Goal: Task Accomplishment & Management: Use online tool/utility

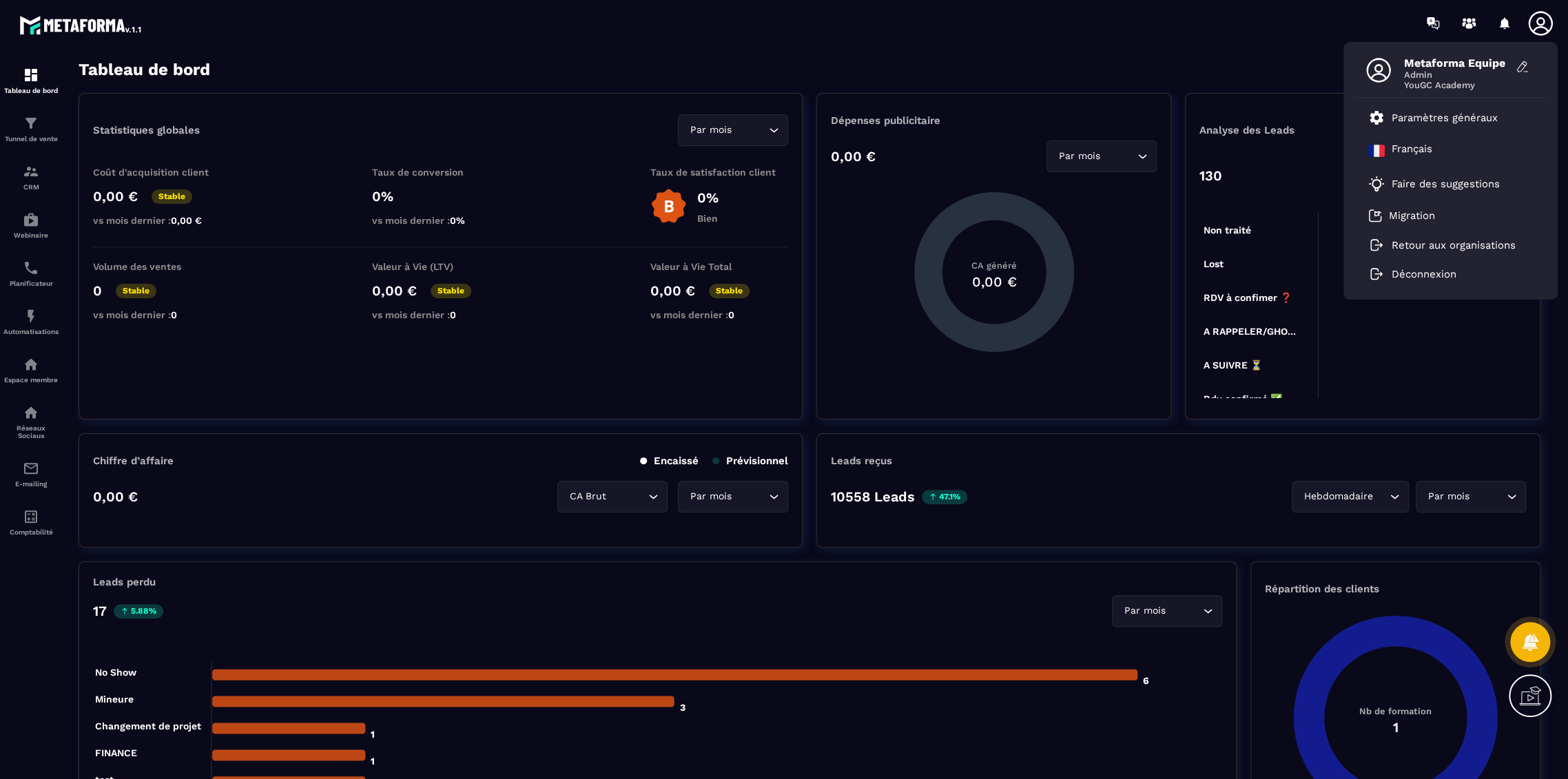
click at [1157, 68] on div "Tableau de bord Afficher le tableau : Général" at bounding box center [809, 70] width 1462 height 19
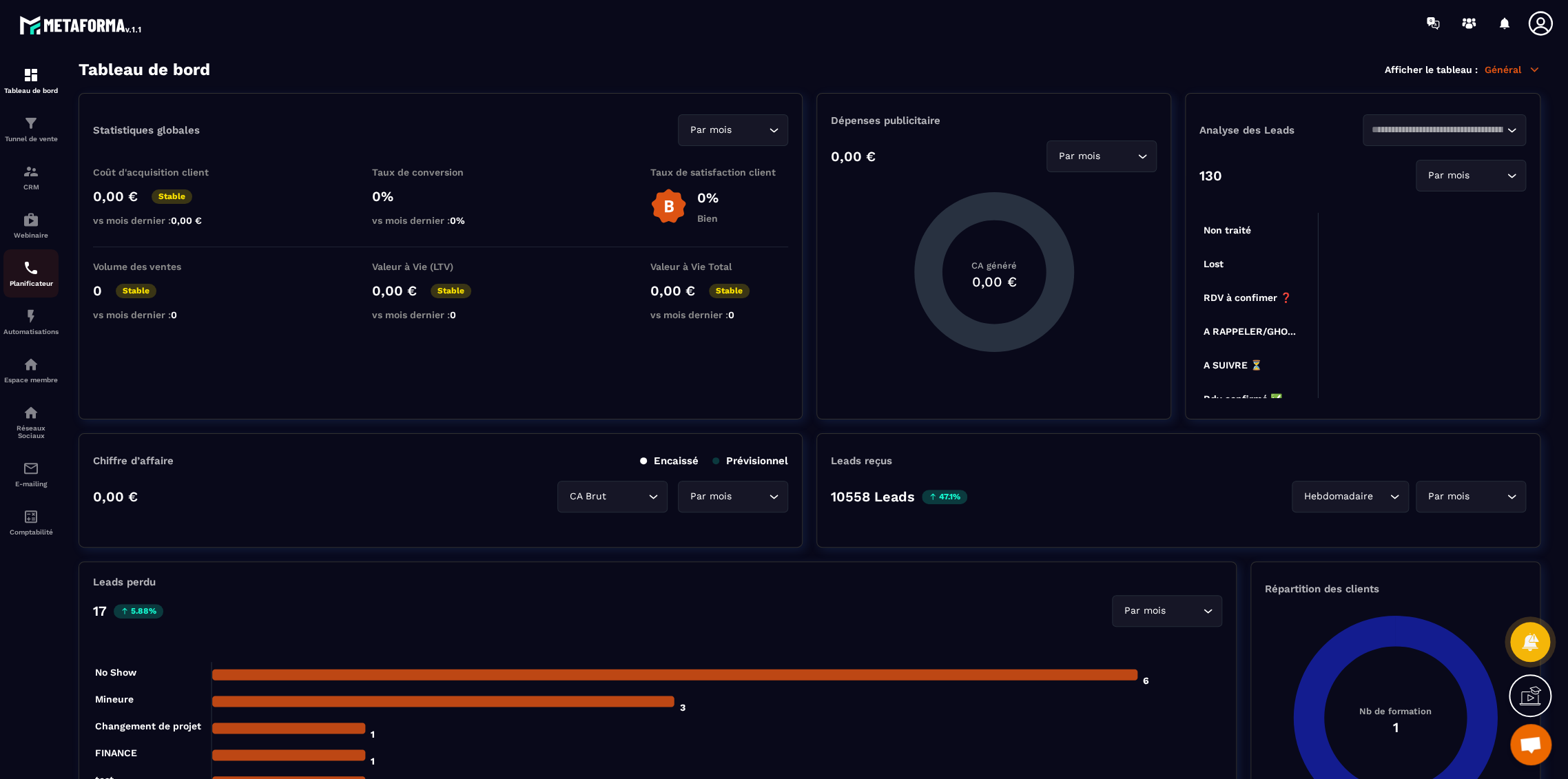
click at [33, 282] on p "Planificateur" at bounding box center [31, 283] width 55 height 8
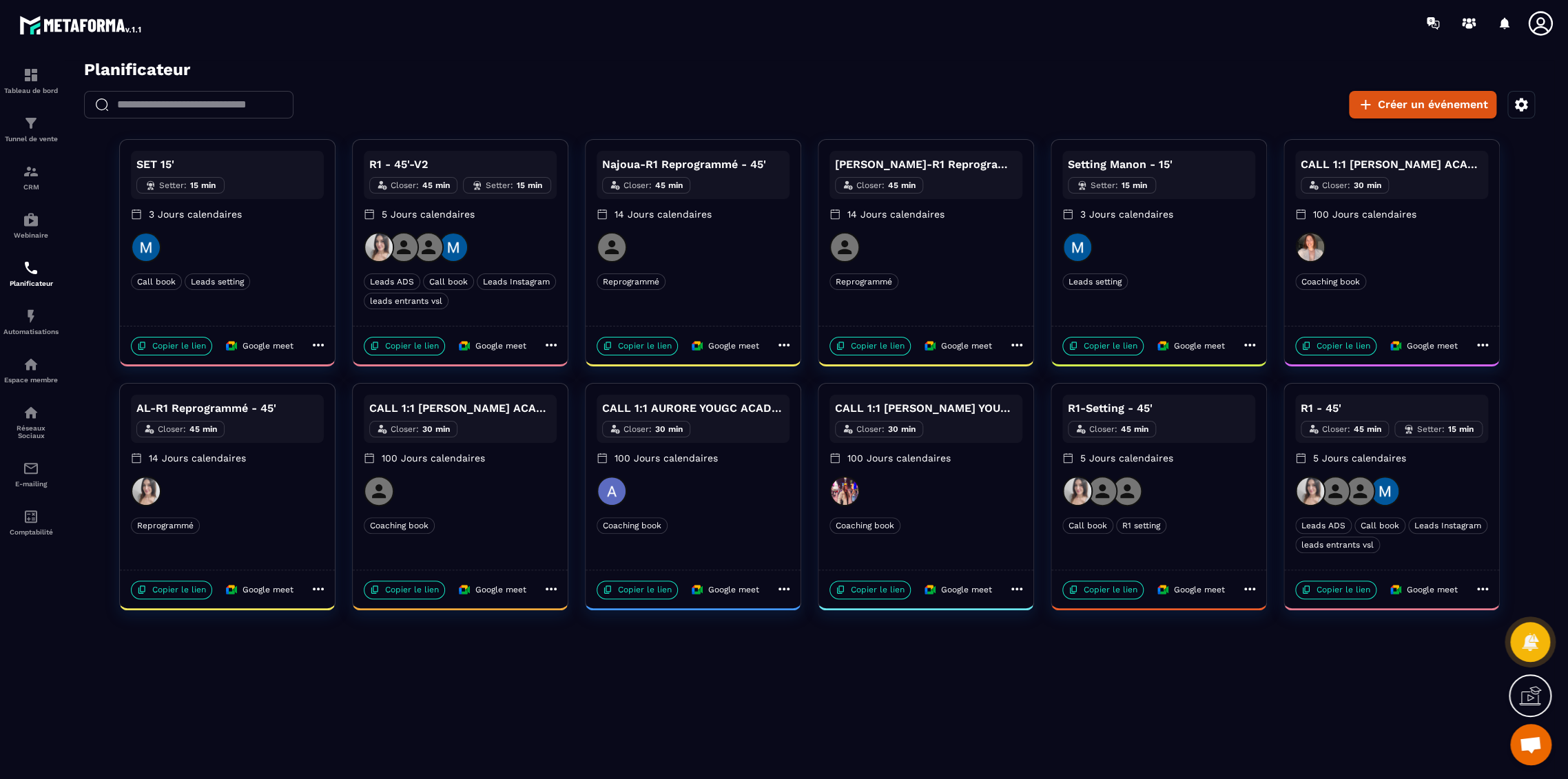
click at [303, 265] on div "SET 15' Setter : 15 min 3 Jours calendaires Call book Leads setting Call book L…" at bounding box center [228, 233] width 215 height 186
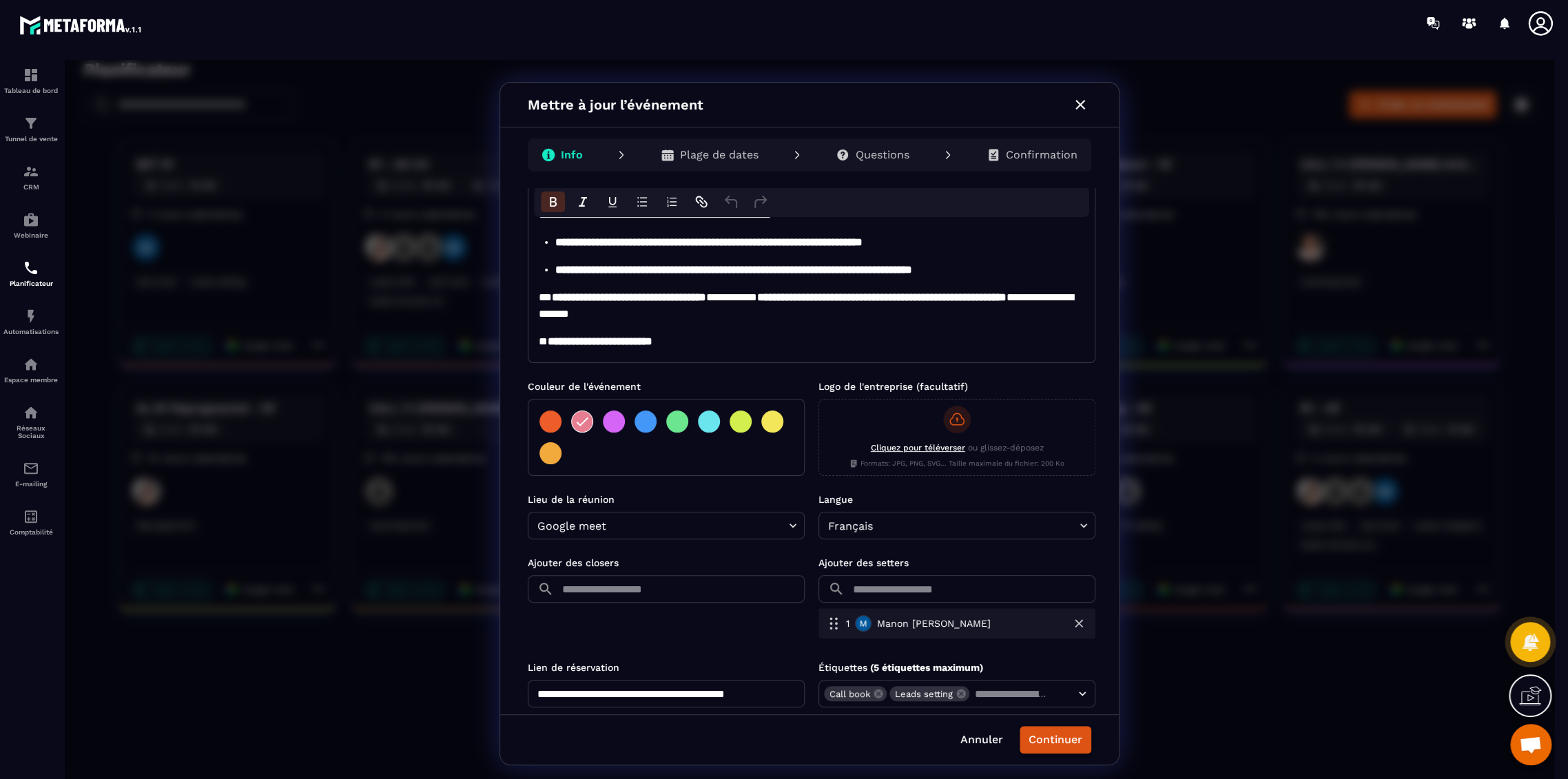
scroll to position [115, 0]
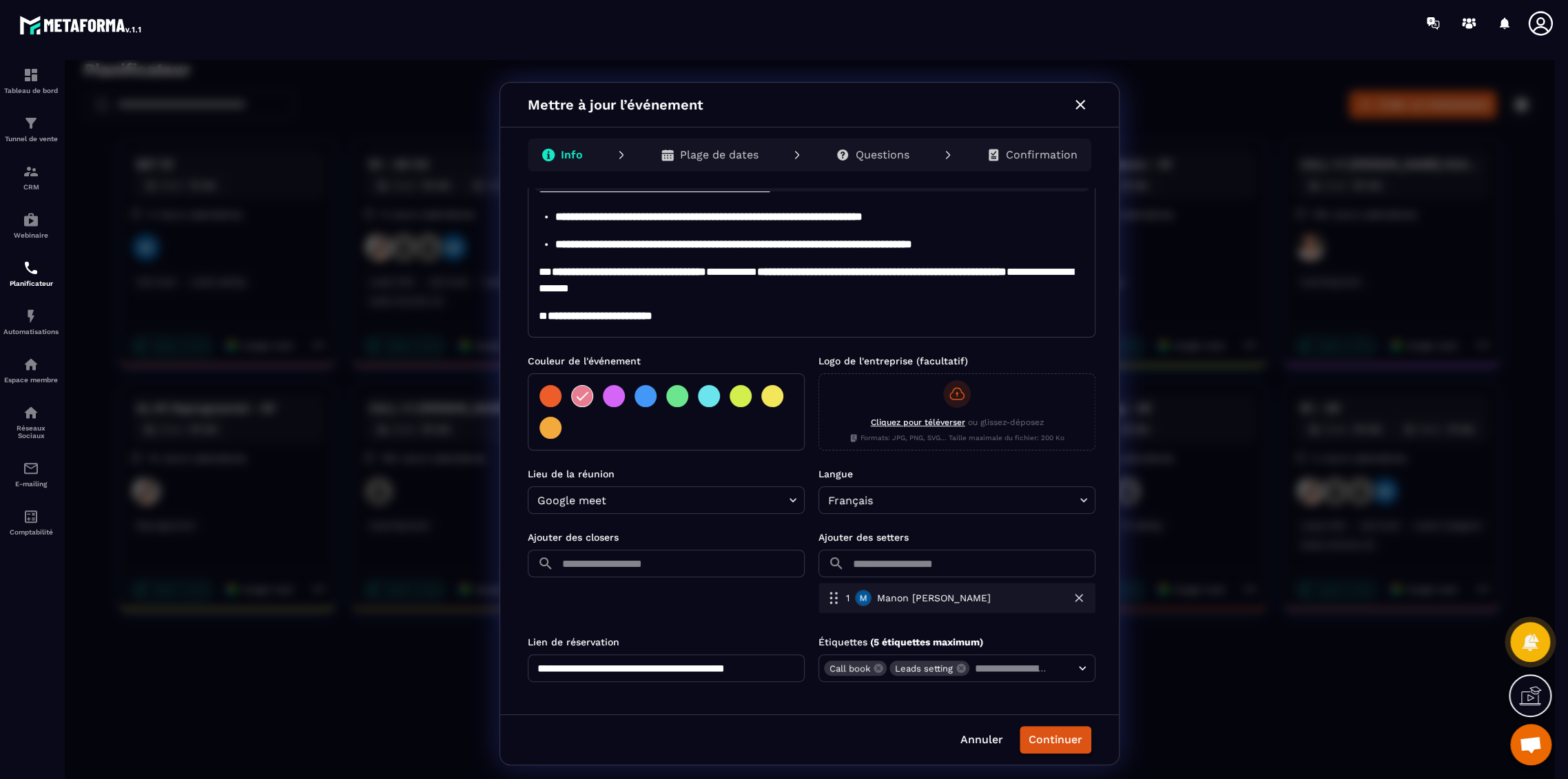
click at [349, 668] on div "**********" at bounding box center [809, 424] width 1489 height 728
click at [1091, 103] on button "button" at bounding box center [1080, 105] width 22 height 22
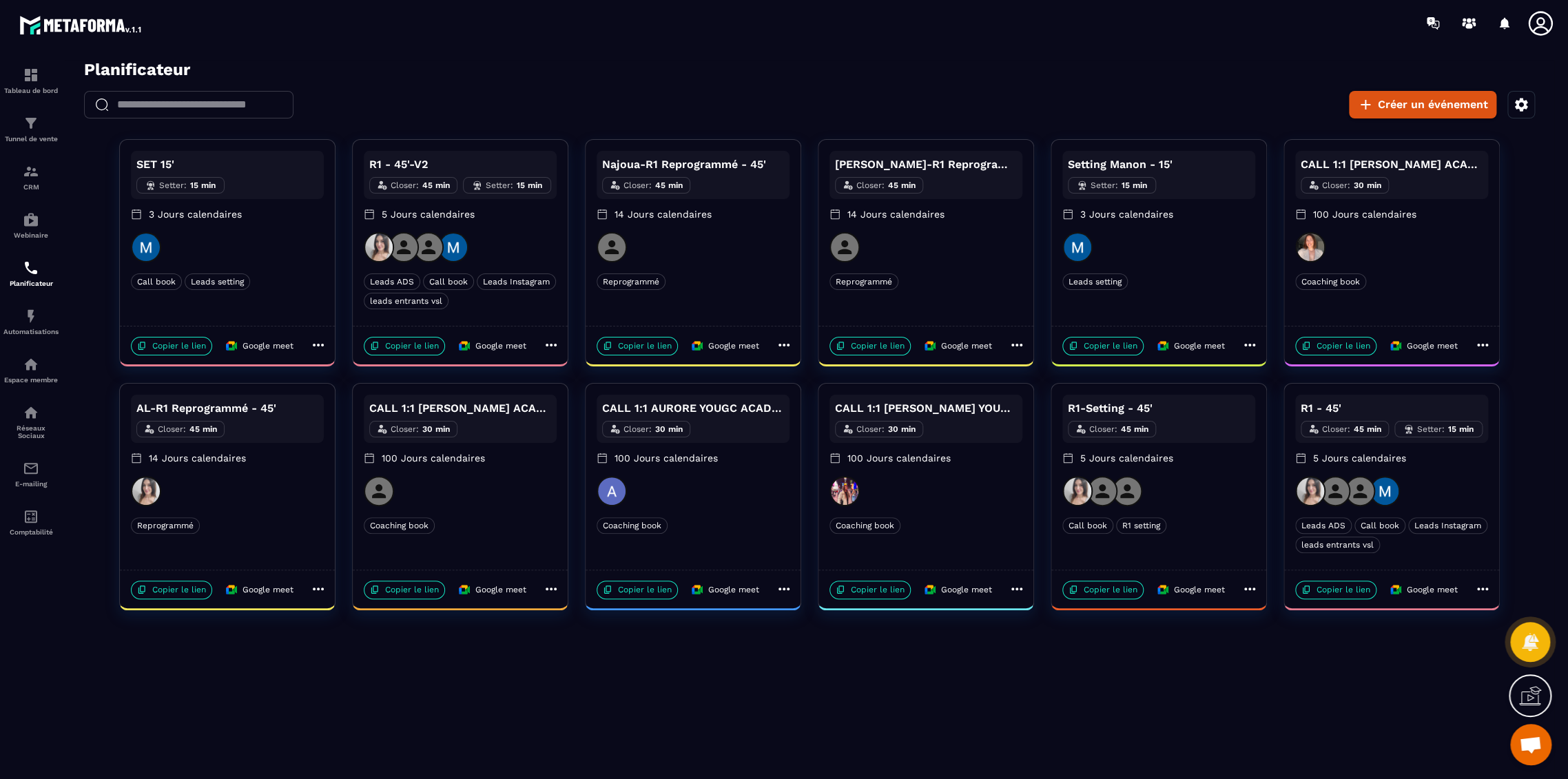
click at [527, 239] on div at bounding box center [460, 246] width 193 height 30
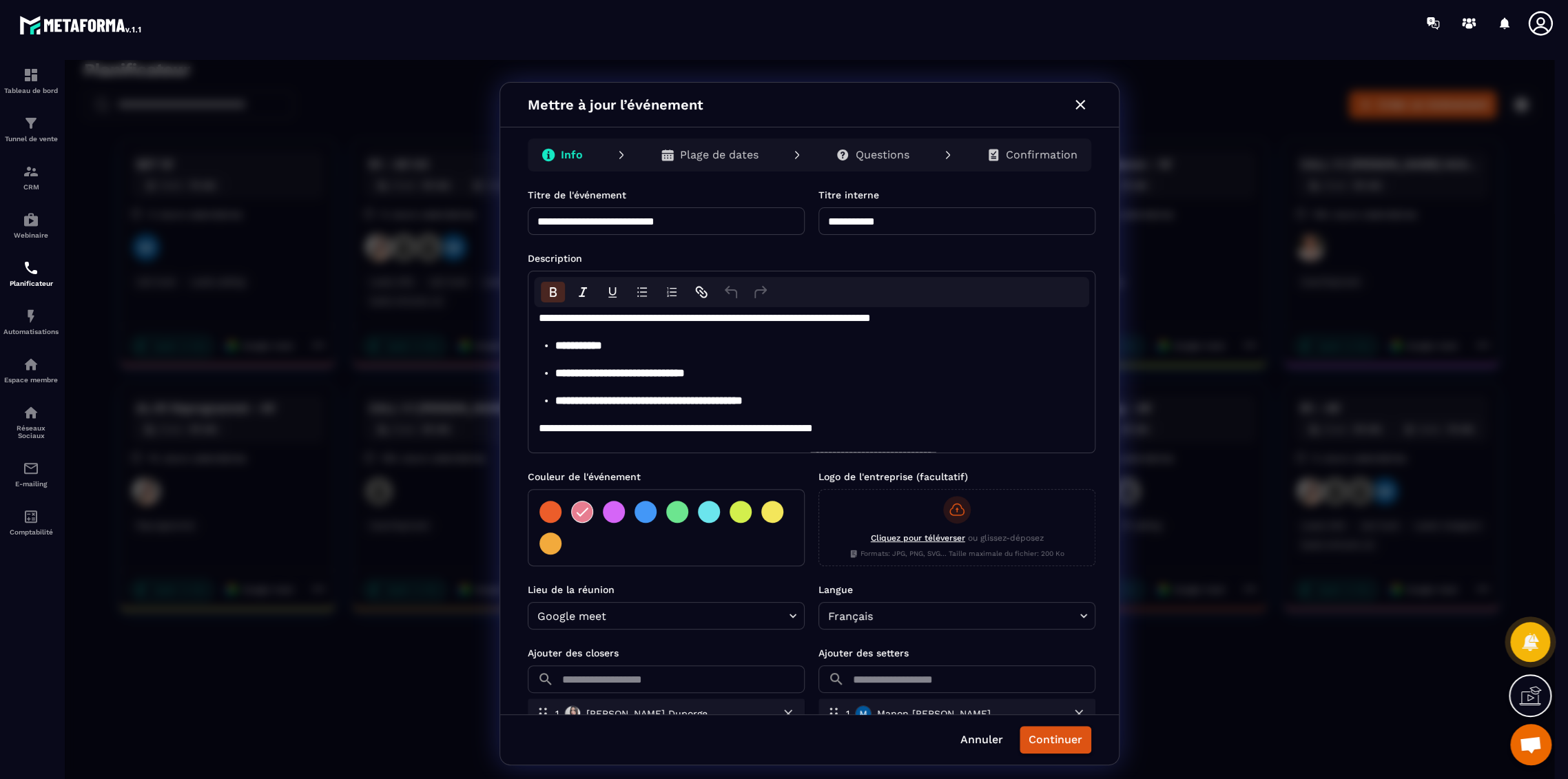
scroll to position [205, 0]
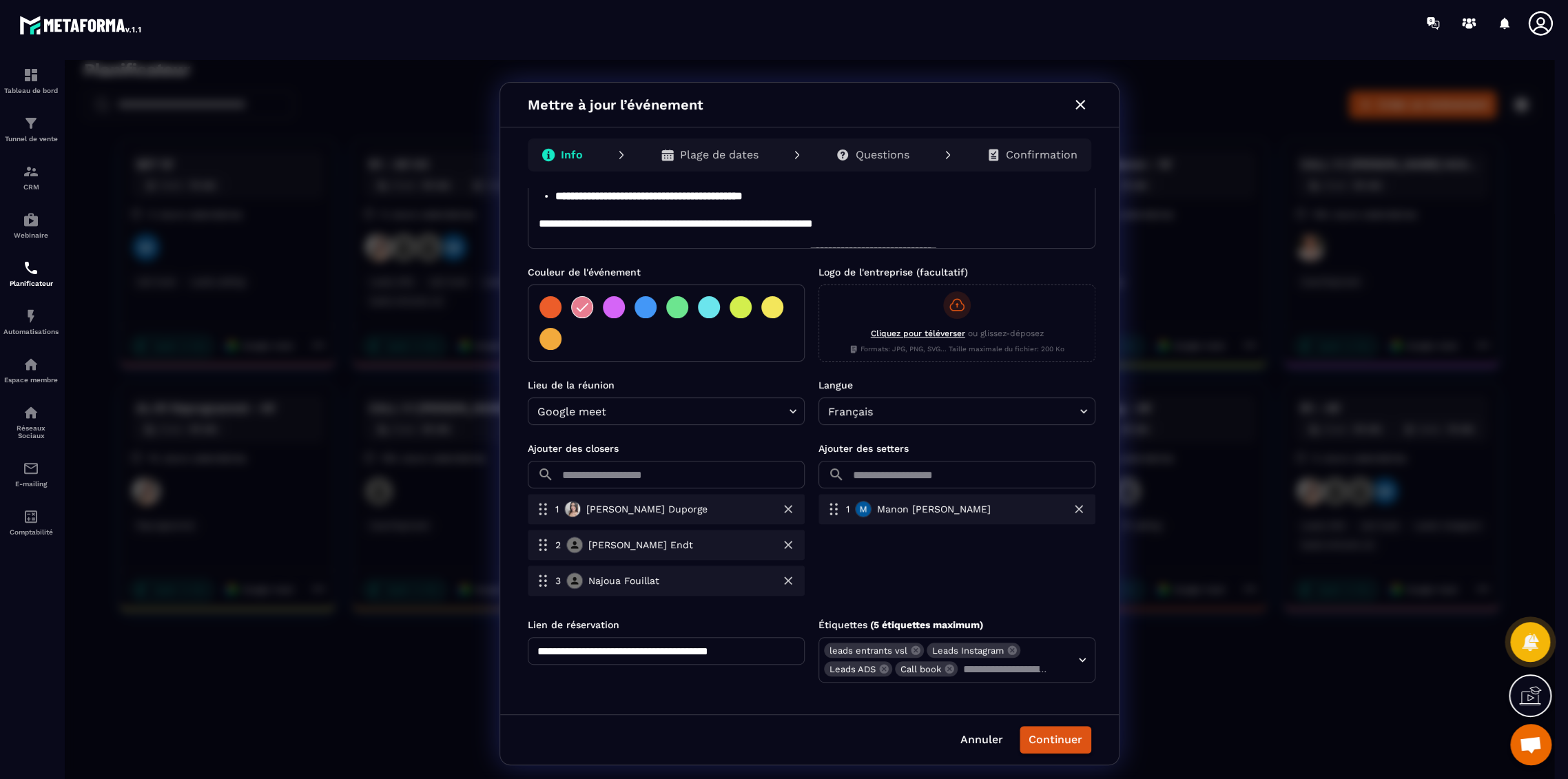
click at [1088, 102] on icon "button" at bounding box center [1080, 104] width 16 height 16
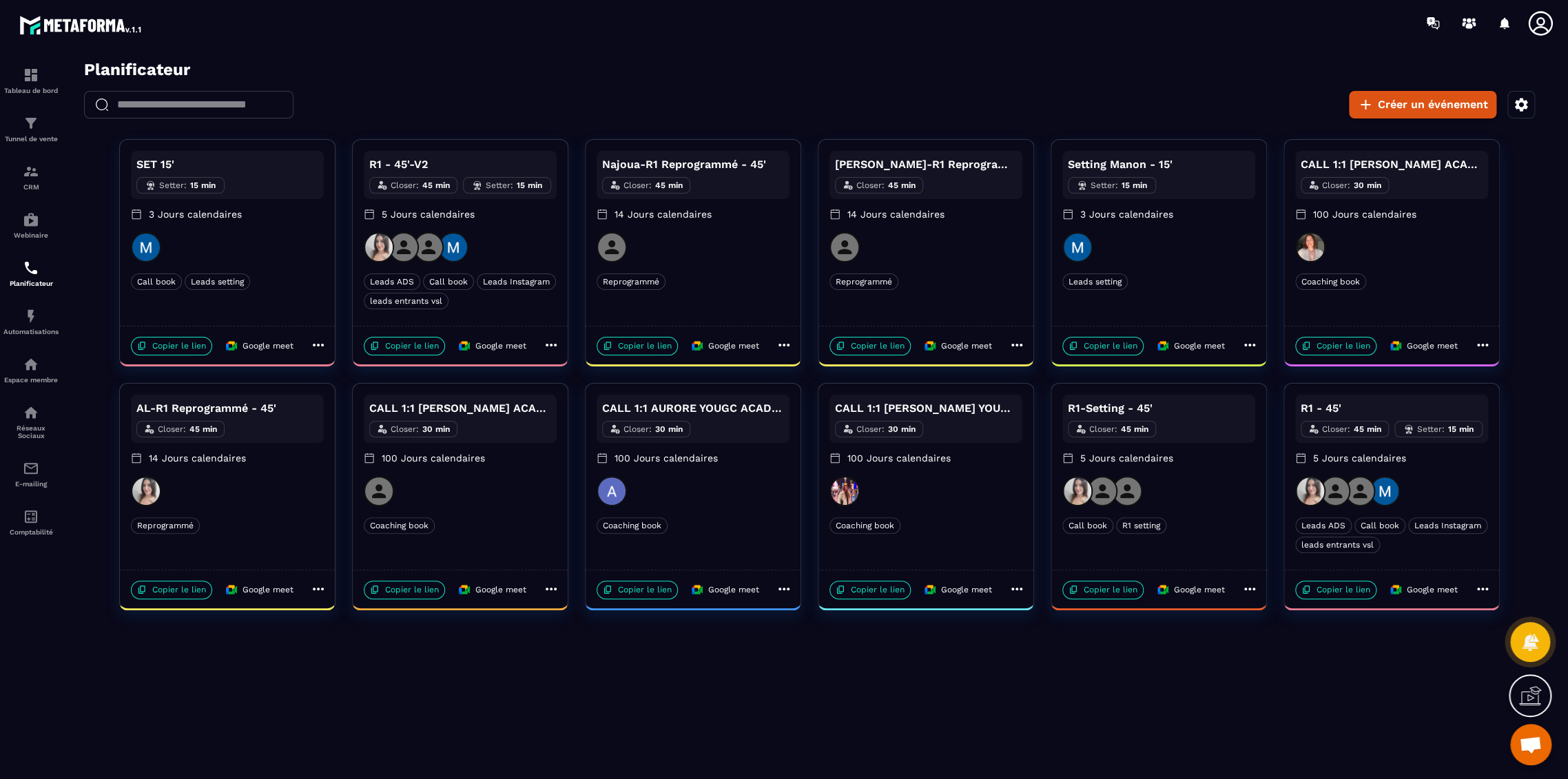
click at [696, 255] on div at bounding box center [693, 246] width 193 height 30
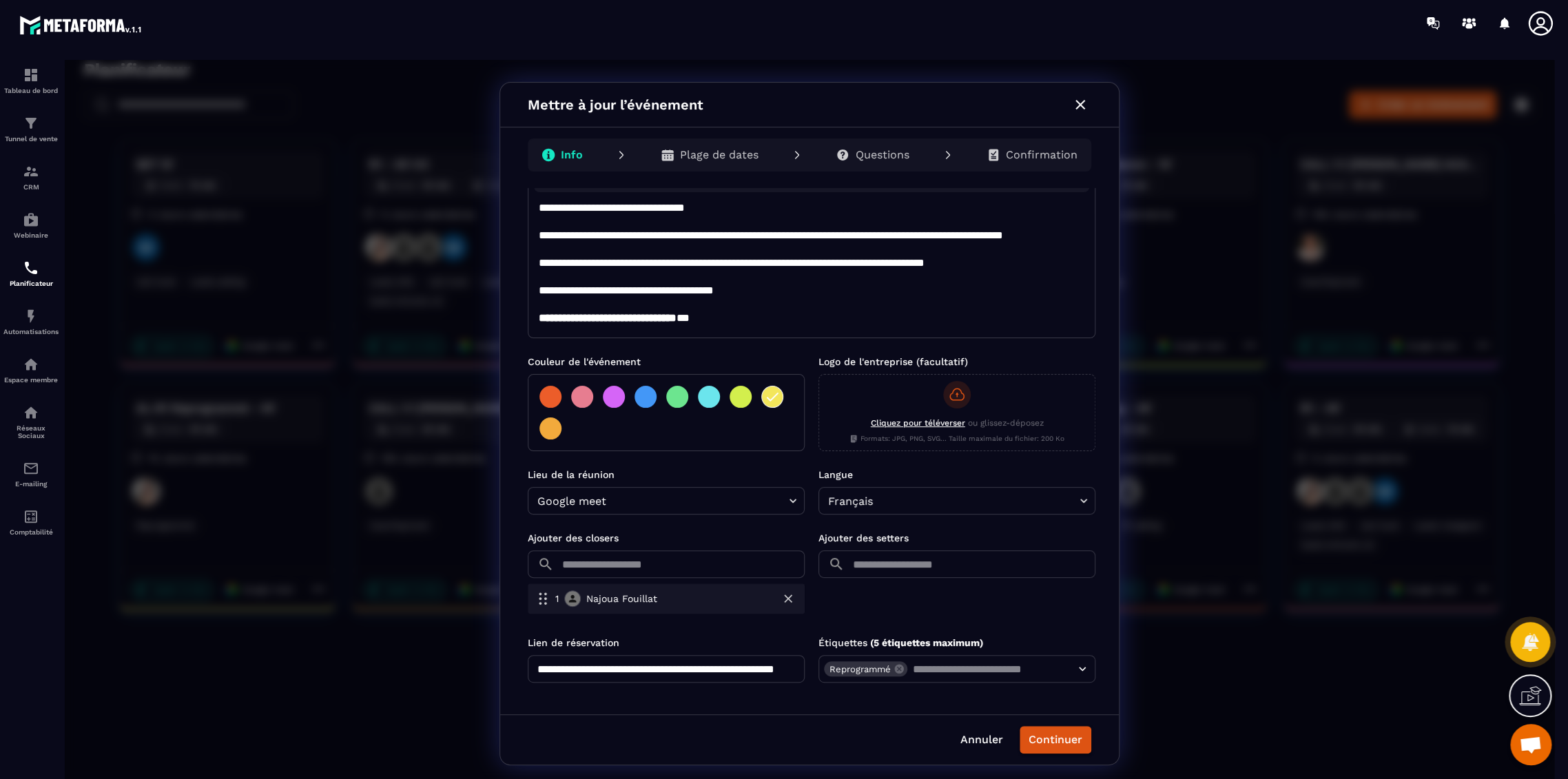
scroll to position [115, 0]
click at [1087, 103] on icon "button" at bounding box center [1080, 104] width 16 height 16
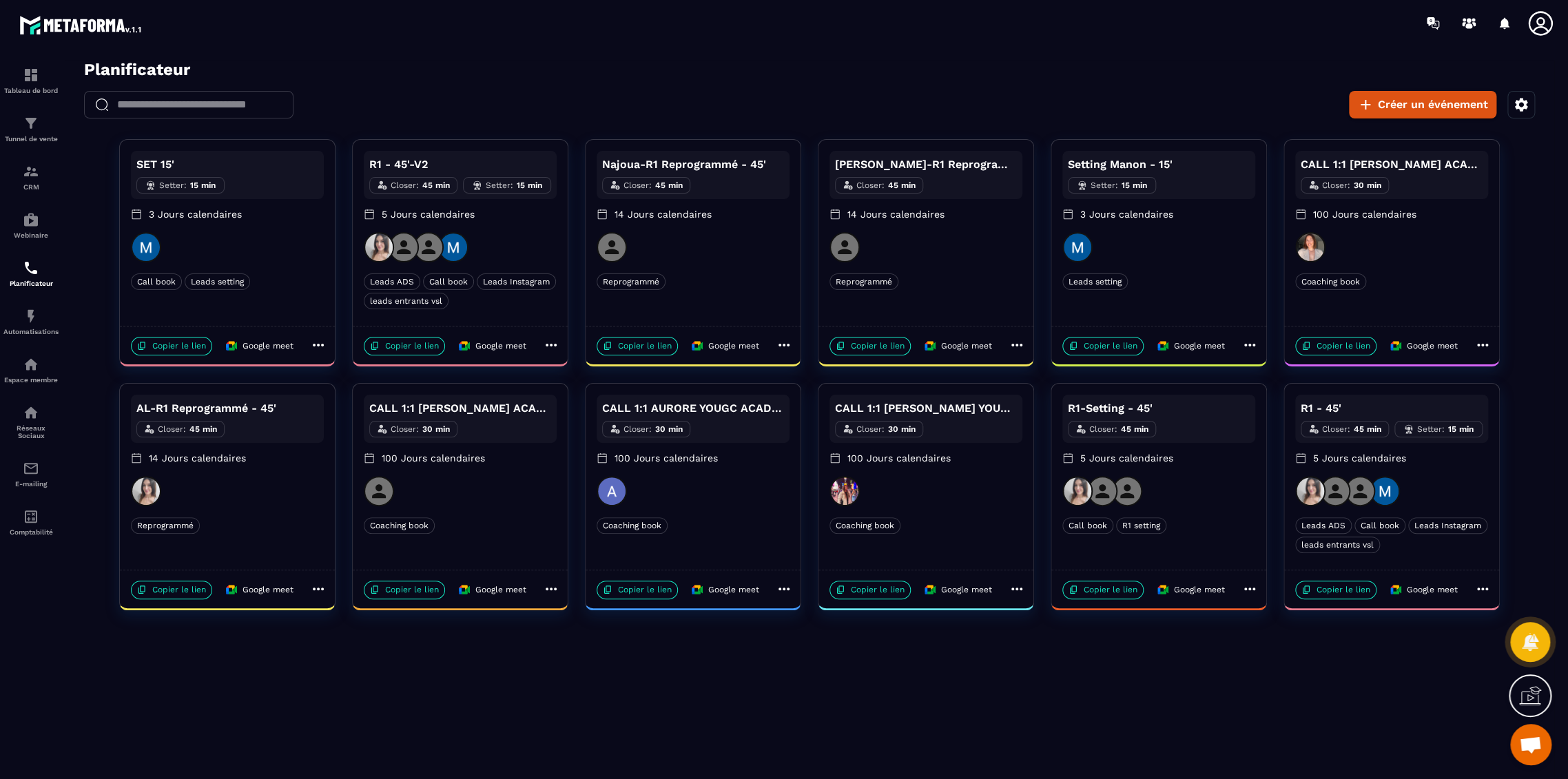
click at [1164, 307] on div "Setting Manon - 15' Setter : 15 min 3 Jours calendaires Leads setting Leads set…" at bounding box center [1160, 233] width 215 height 186
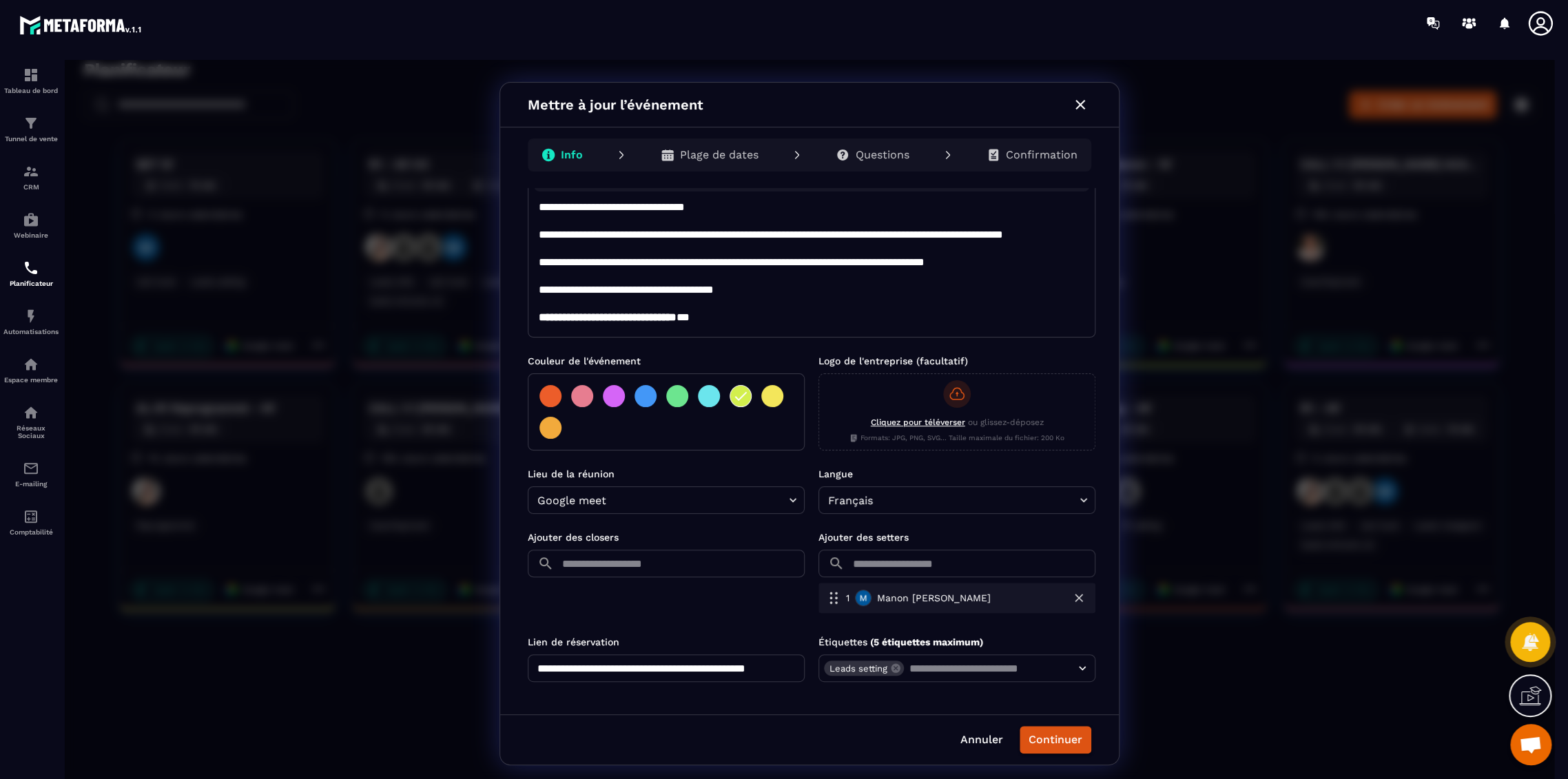
click at [1086, 105] on icon "button" at bounding box center [1080, 104] width 16 height 16
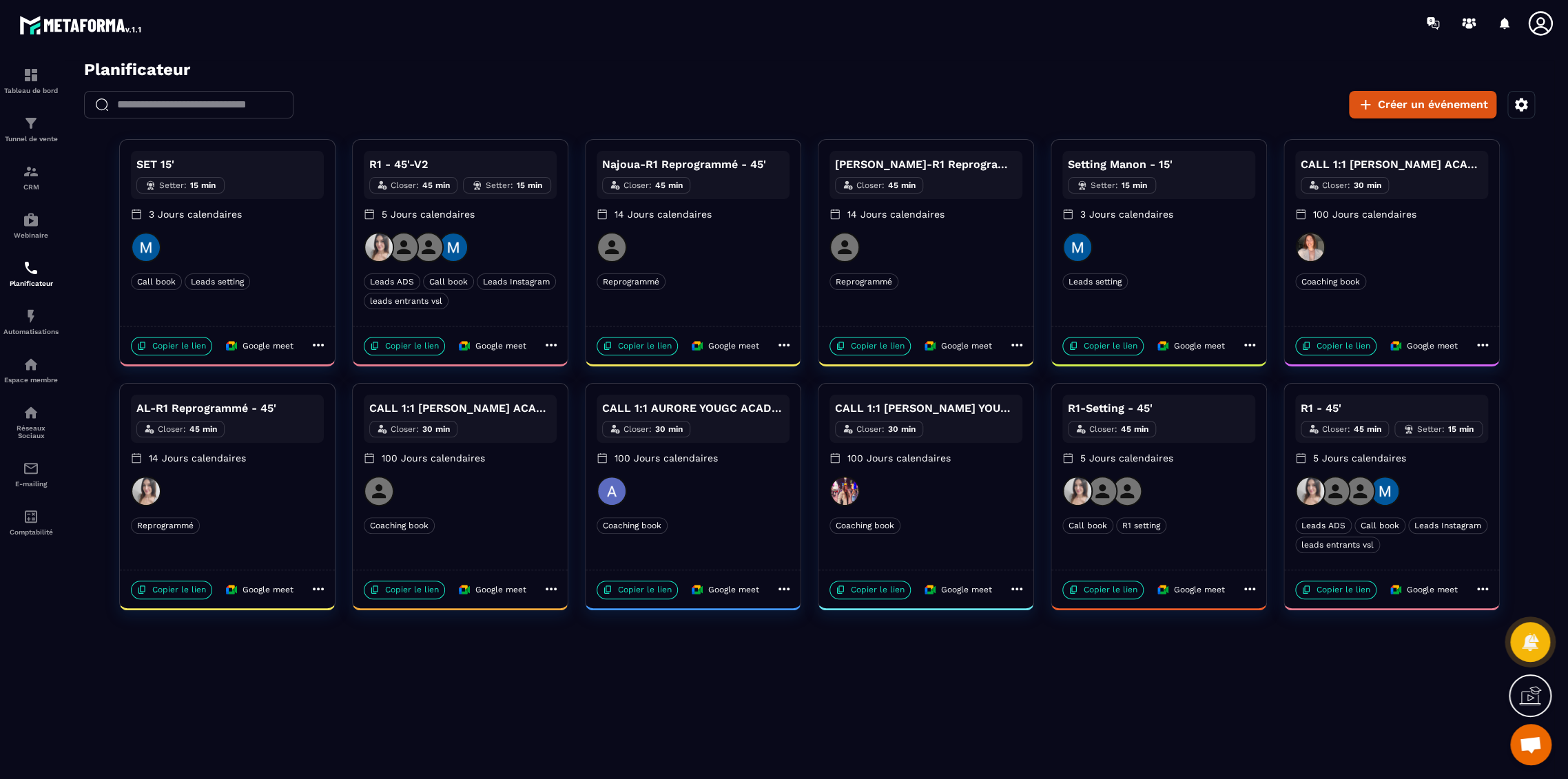
click at [1425, 274] on div "Coaching book" at bounding box center [1391, 281] width 193 height 16
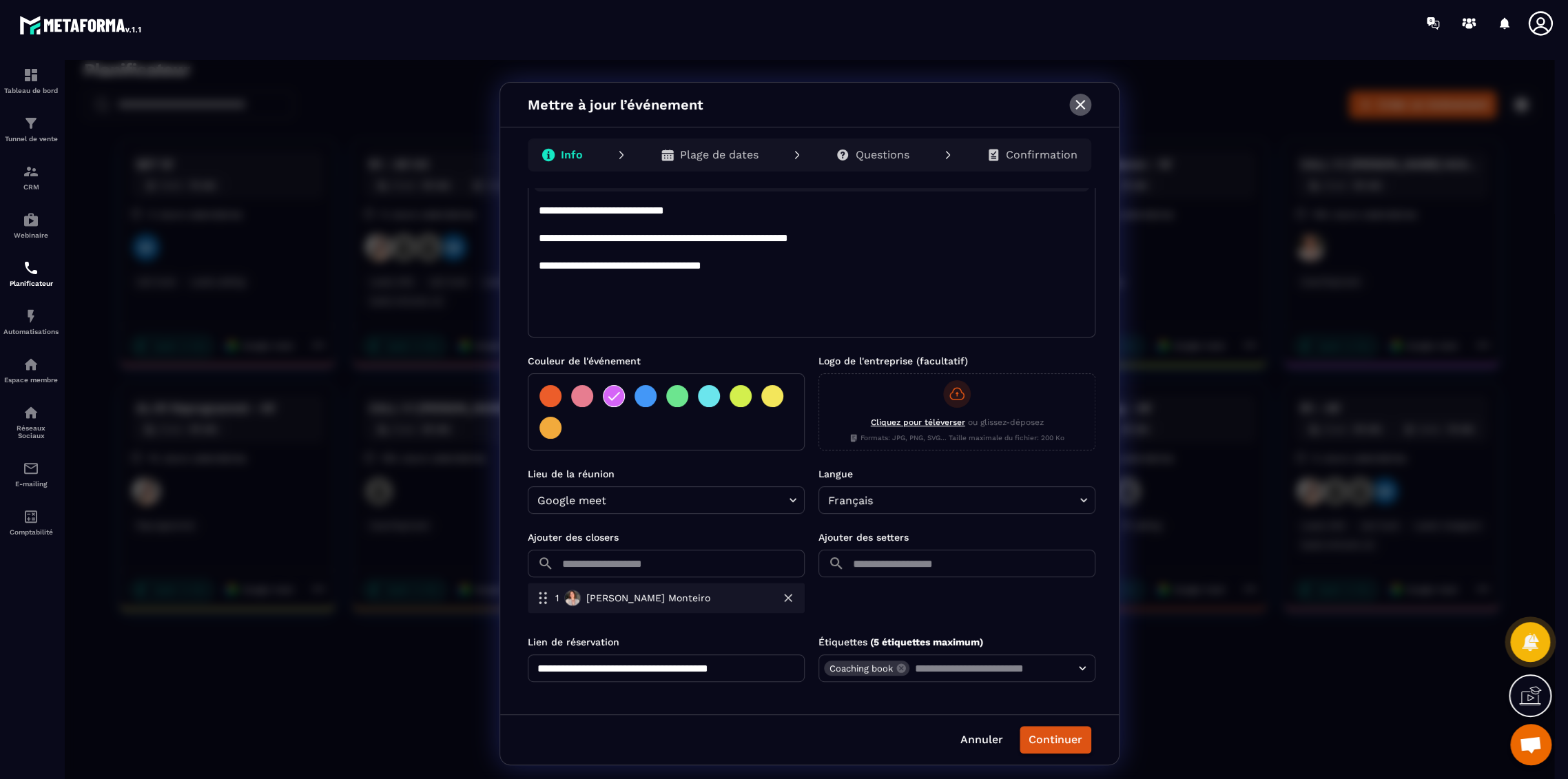
click at [1090, 105] on button "button" at bounding box center [1080, 105] width 22 height 22
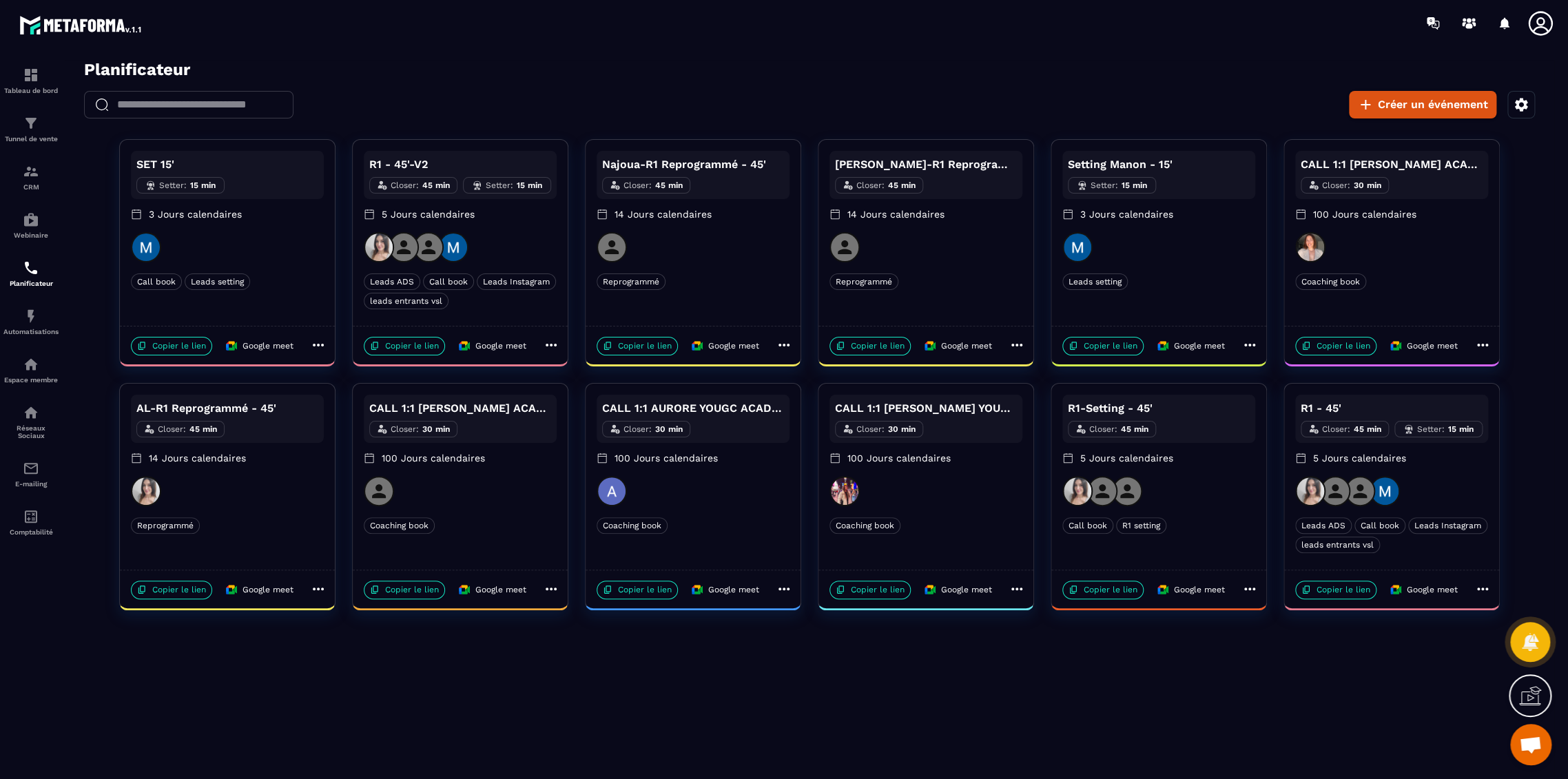
click at [224, 501] on div at bounding box center [227, 491] width 193 height 30
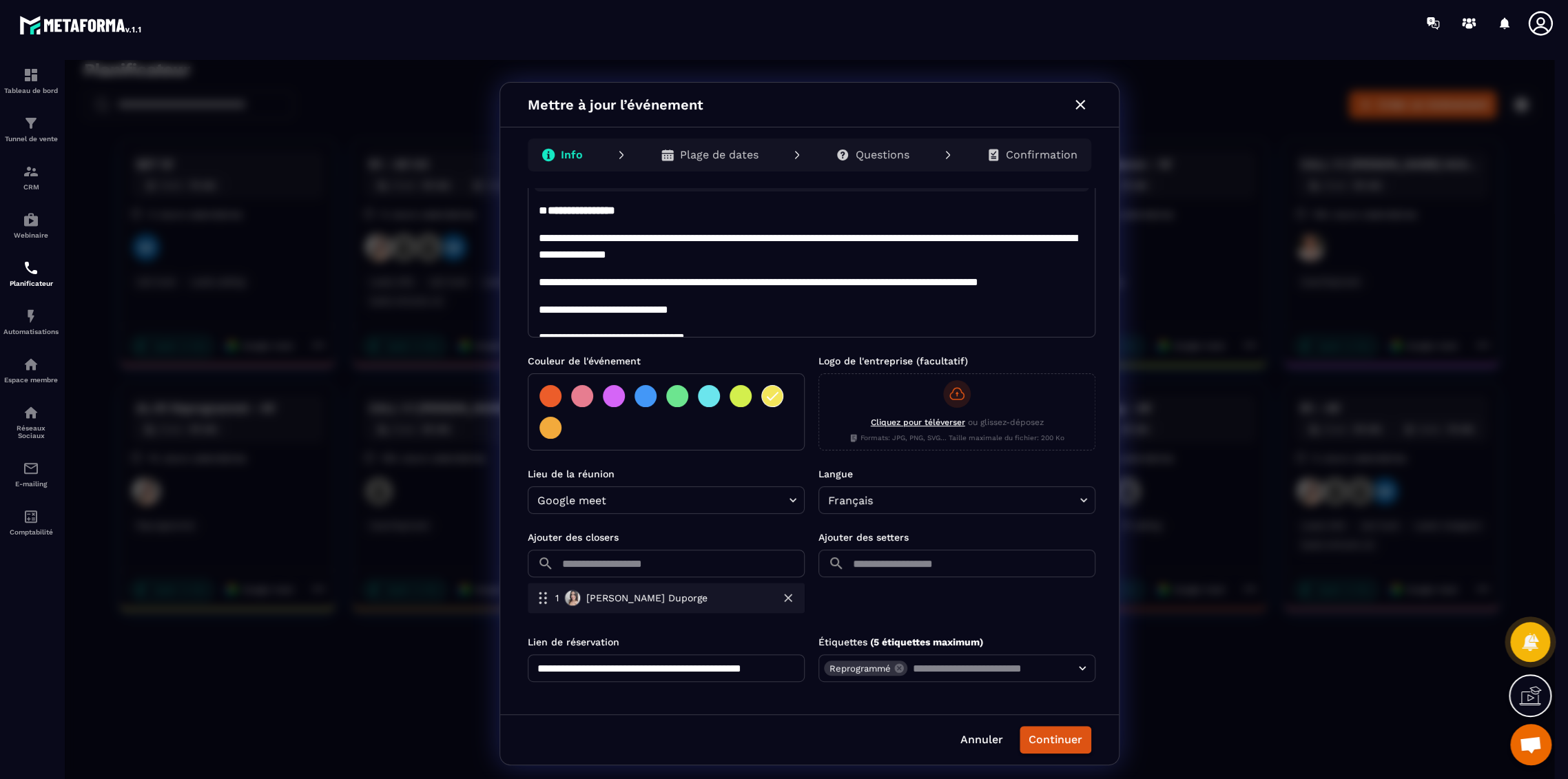
click at [422, 673] on div "**********" at bounding box center [809, 424] width 1489 height 728
click at [1091, 104] on button "button" at bounding box center [1080, 105] width 22 height 22
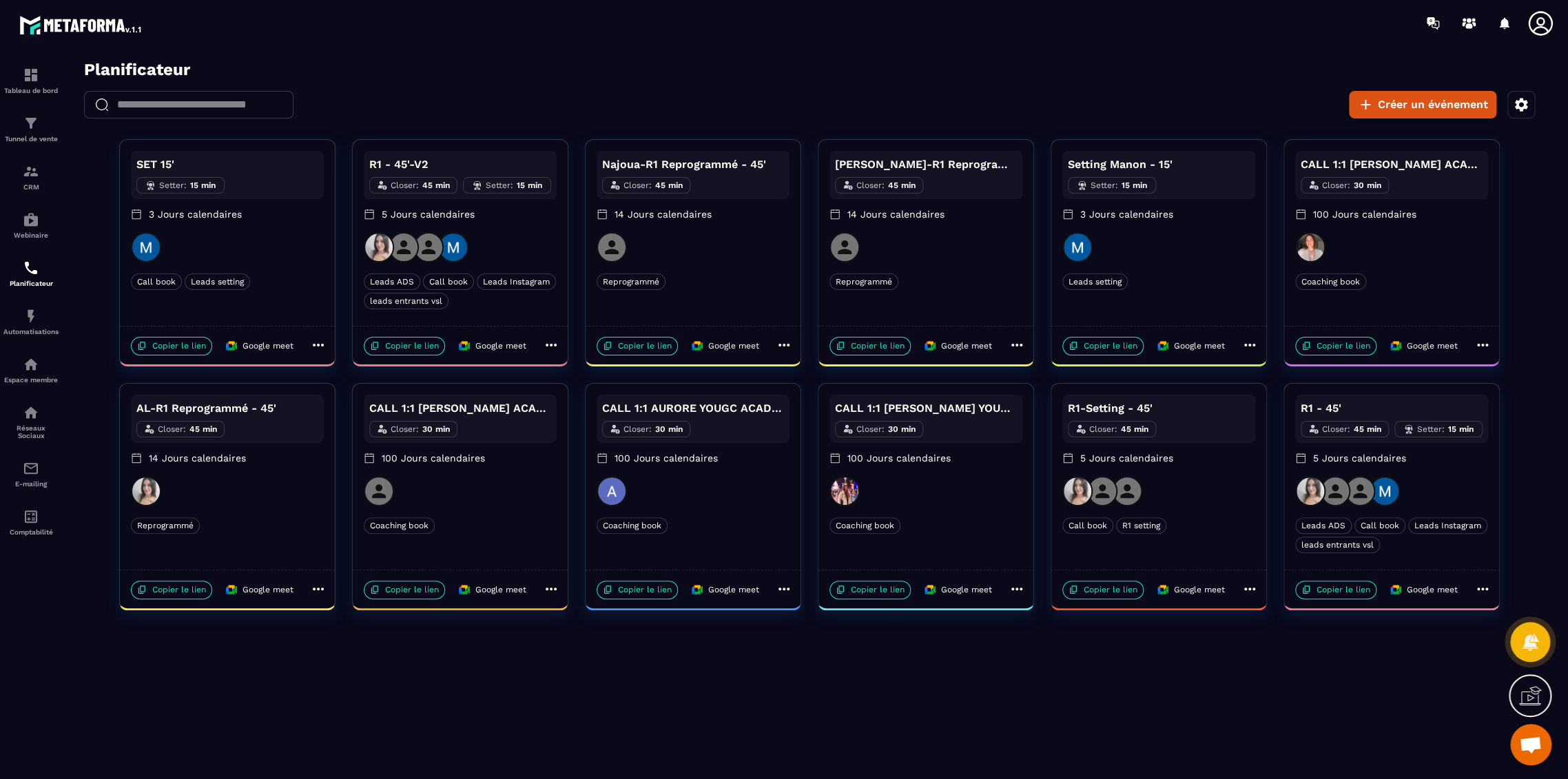
click at [478, 519] on div "Coaching book" at bounding box center [460, 525] width 193 height 16
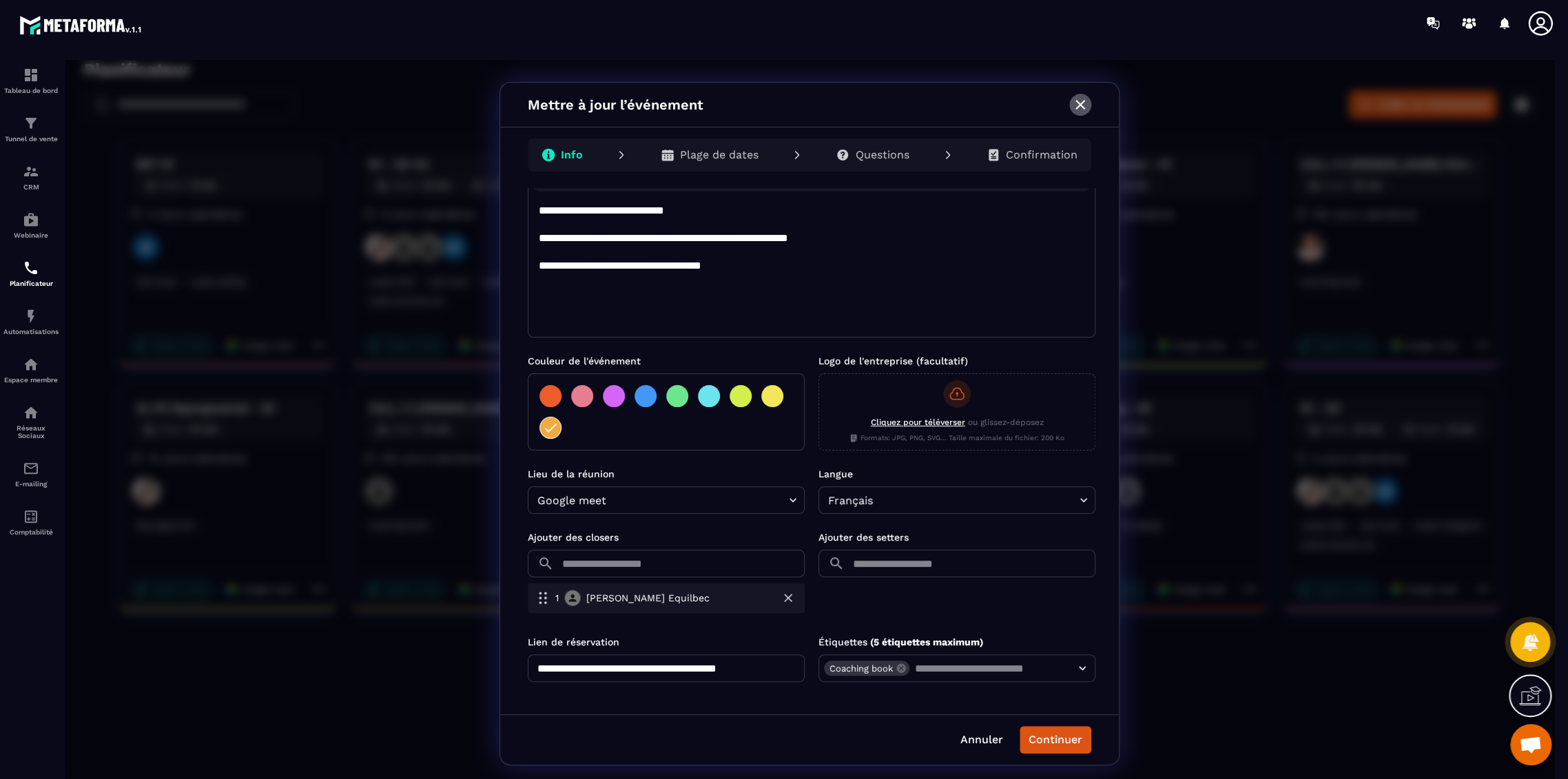
click at [1077, 106] on icon "button" at bounding box center [1080, 104] width 16 height 16
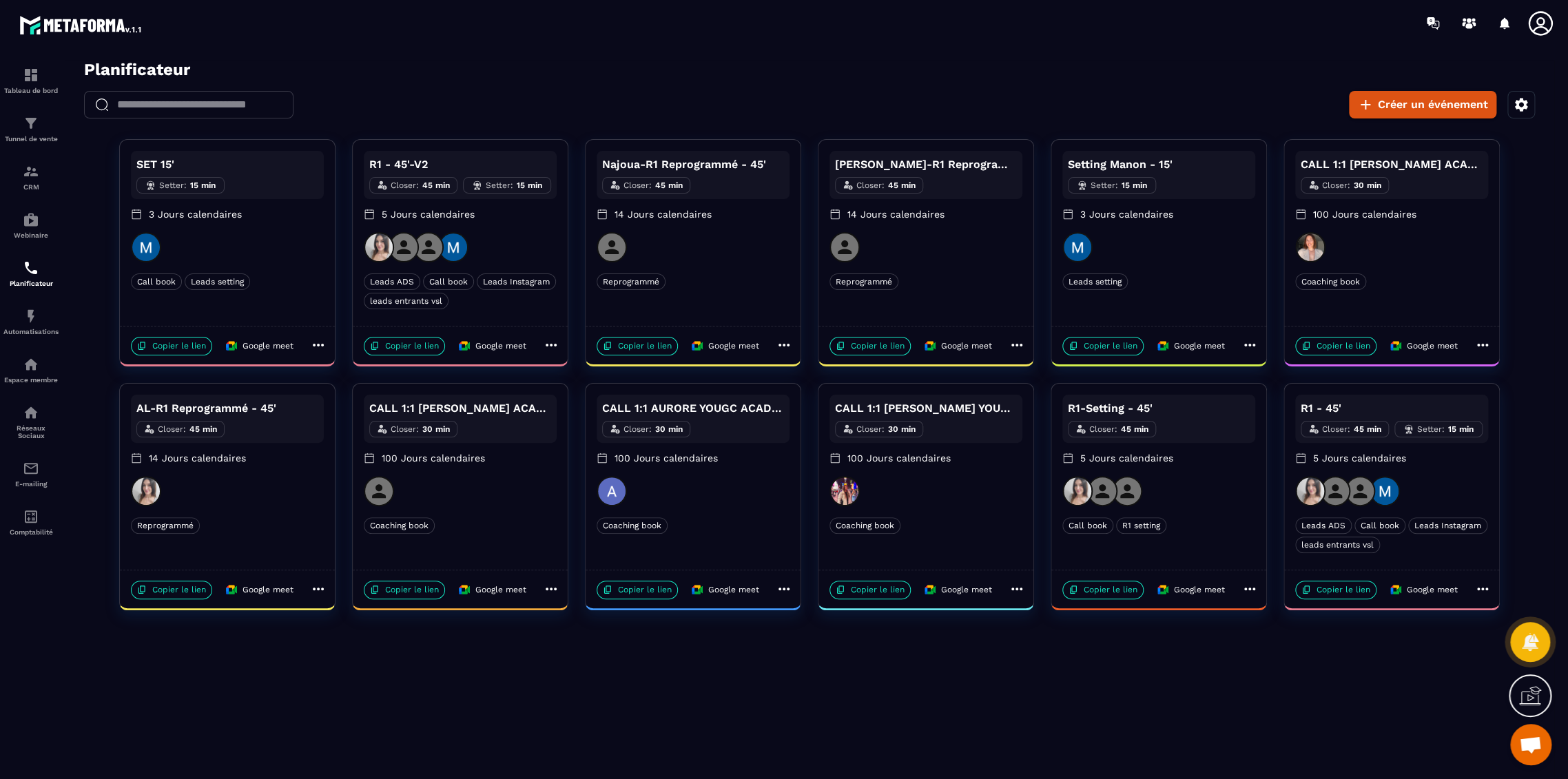
click at [746, 536] on div "CALL 1:1 AURORE YOUGC ACADEMY Closer : 30 min 100 Jours calendaires Coaching bo…" at bounding box center [694, 477] width 215 height 186
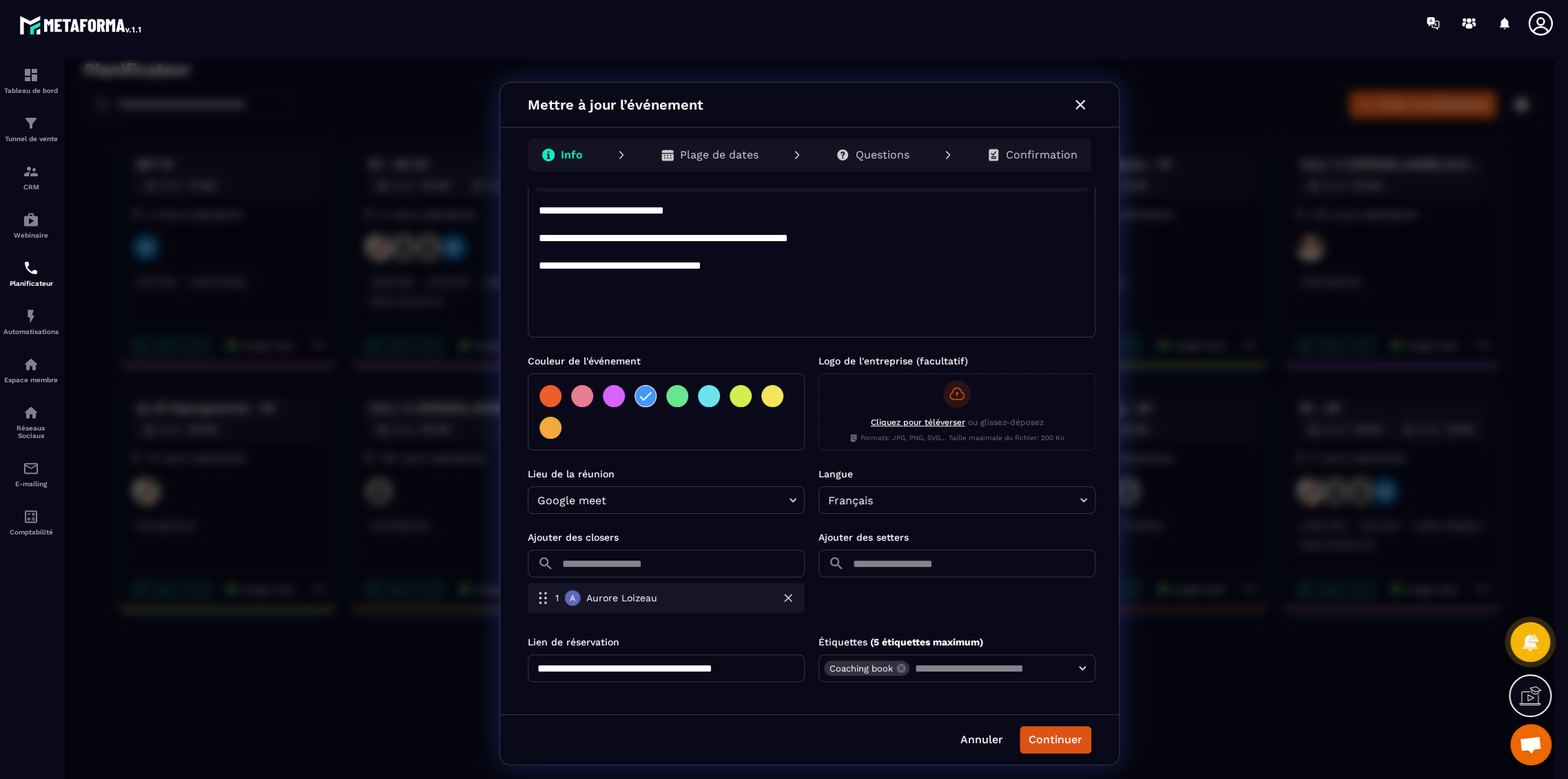
click at [1073, 100] on icon "button" at bounding box center [1080, 104] width 16 height 16
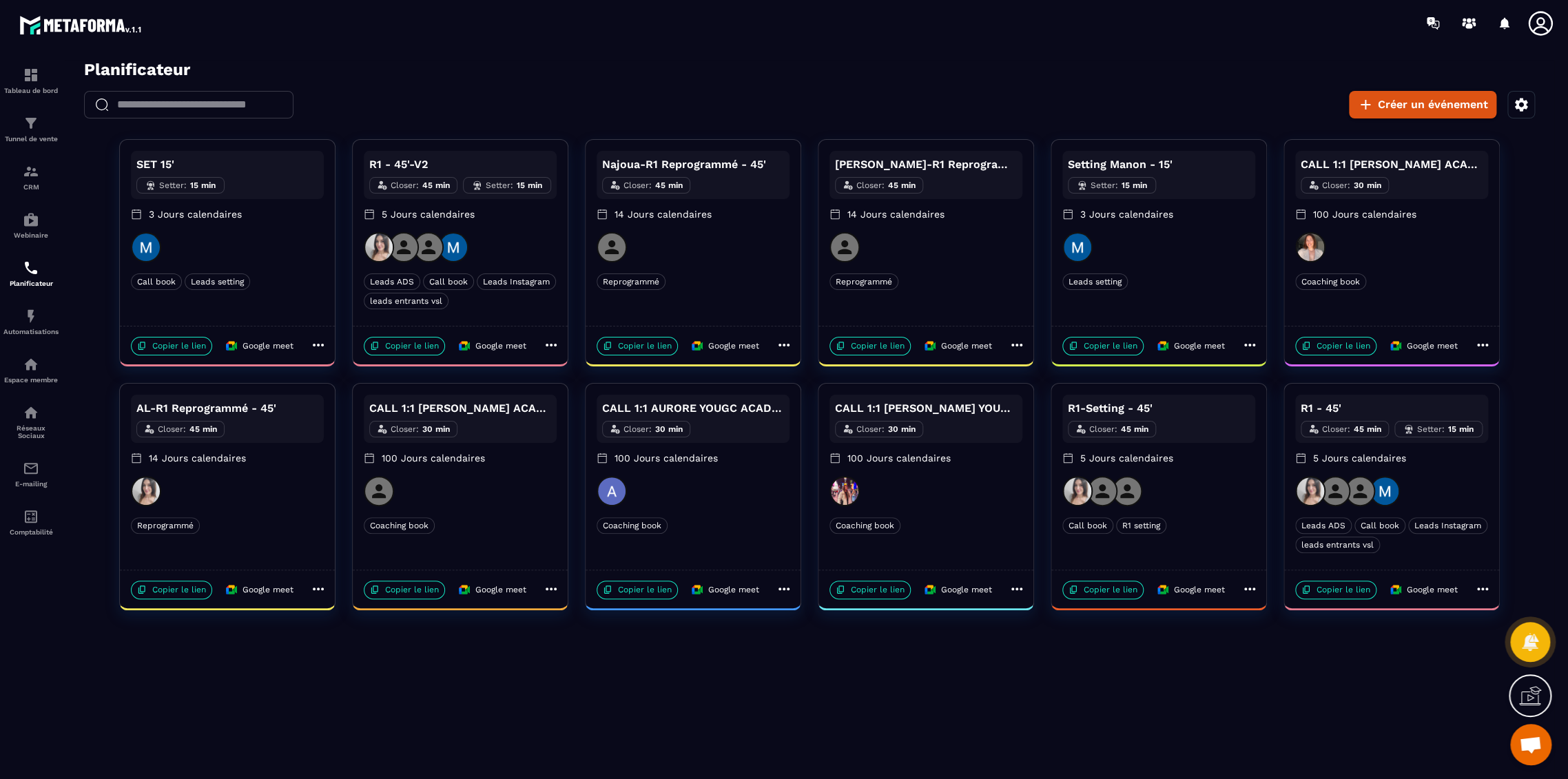
click at [960, 511] on div "CALL 1:1 [PERSON_NAME] YOUGC ACADEMY Closer : 30 min 100 Jours calendaires Coac…" at bounding box center [927, 477] width 215 height 186
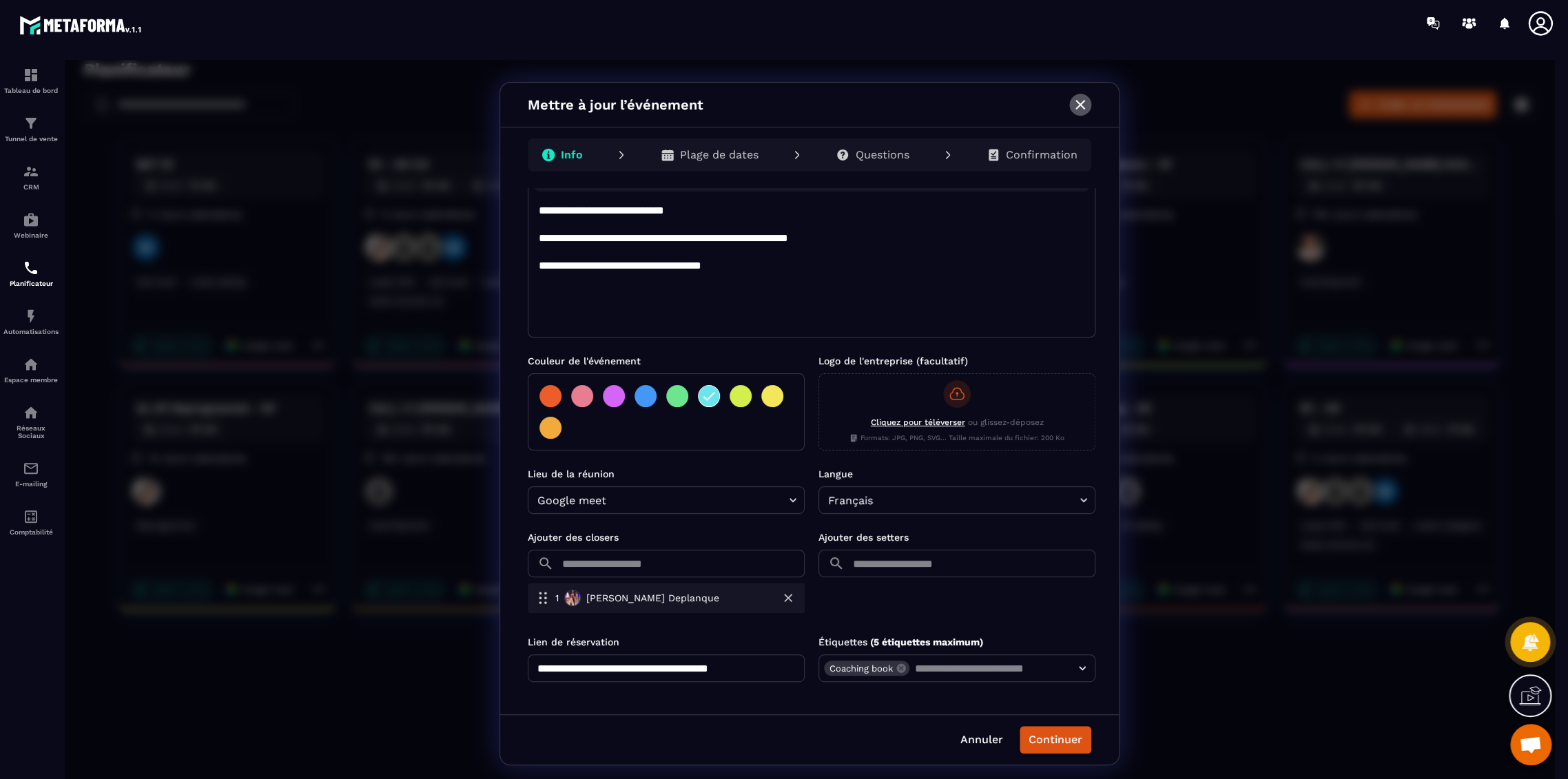
click at [1079, 99] on icon "button" at bounding box center [1080, 104] width 16 height 16
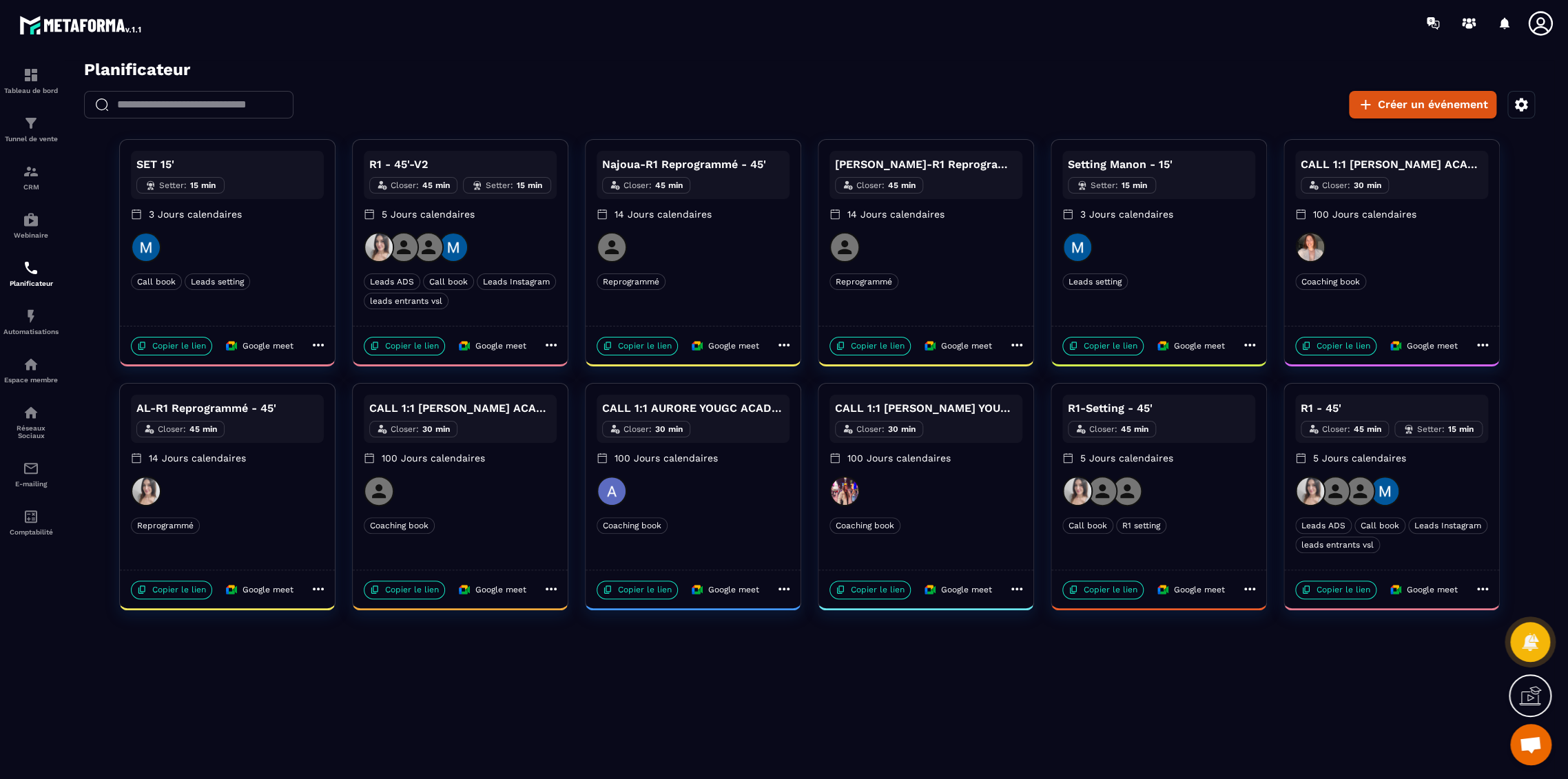
click at [1002, 508] on div "CALL 1:1 [PERSON_NAME] YOUGC ACADEMY Closer : 30 min 100 Jours calendaires Coac…" at bounding box center [927, 477] width 215 height 186
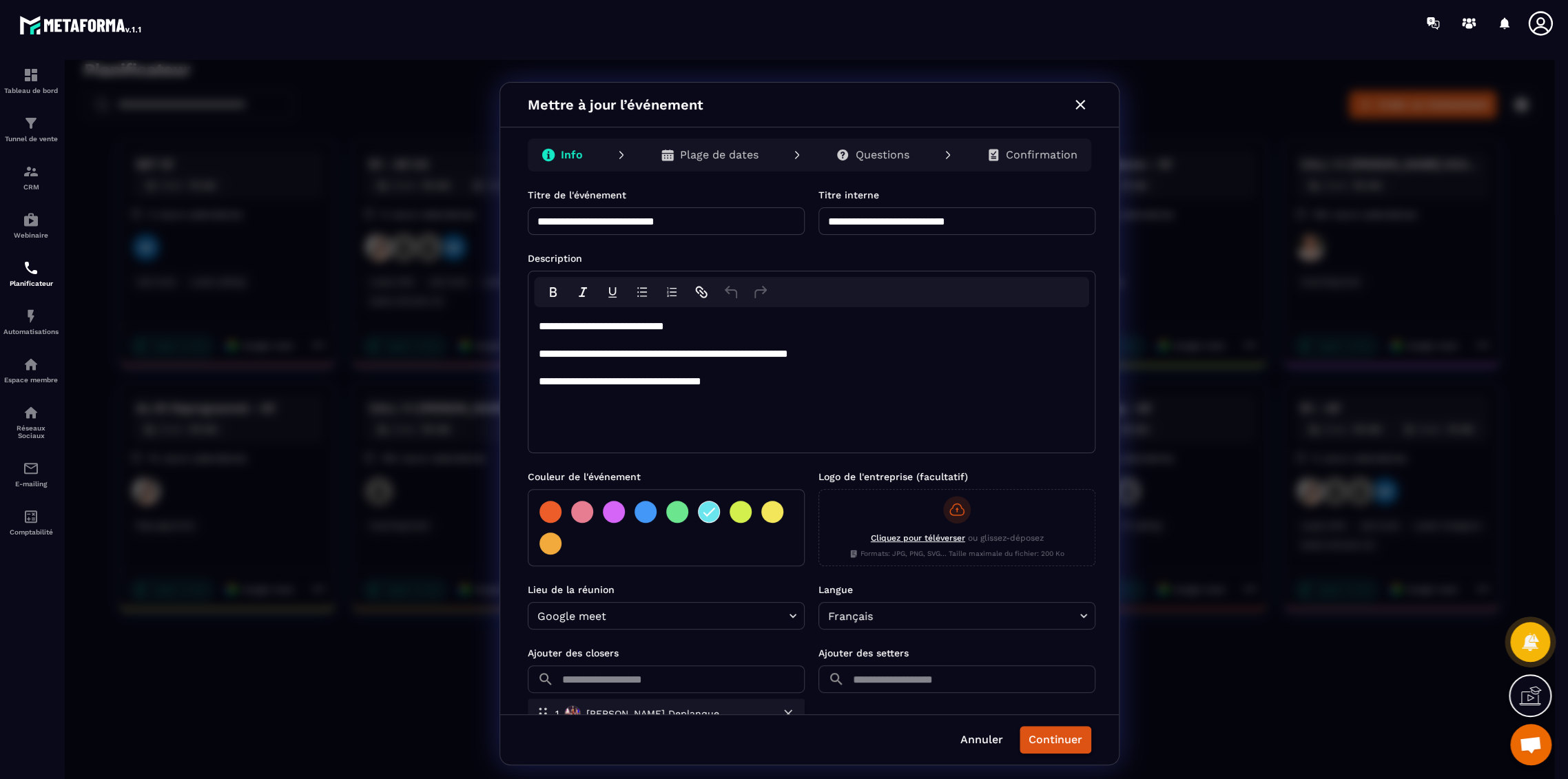
click at [1086, 115] on div "Mettre à jour l’événement" at bounding box center [810, 105] width 619 height 45
click at [1081, 106] on icon "button" at bounding box center [1081, 105] width 10 height 10
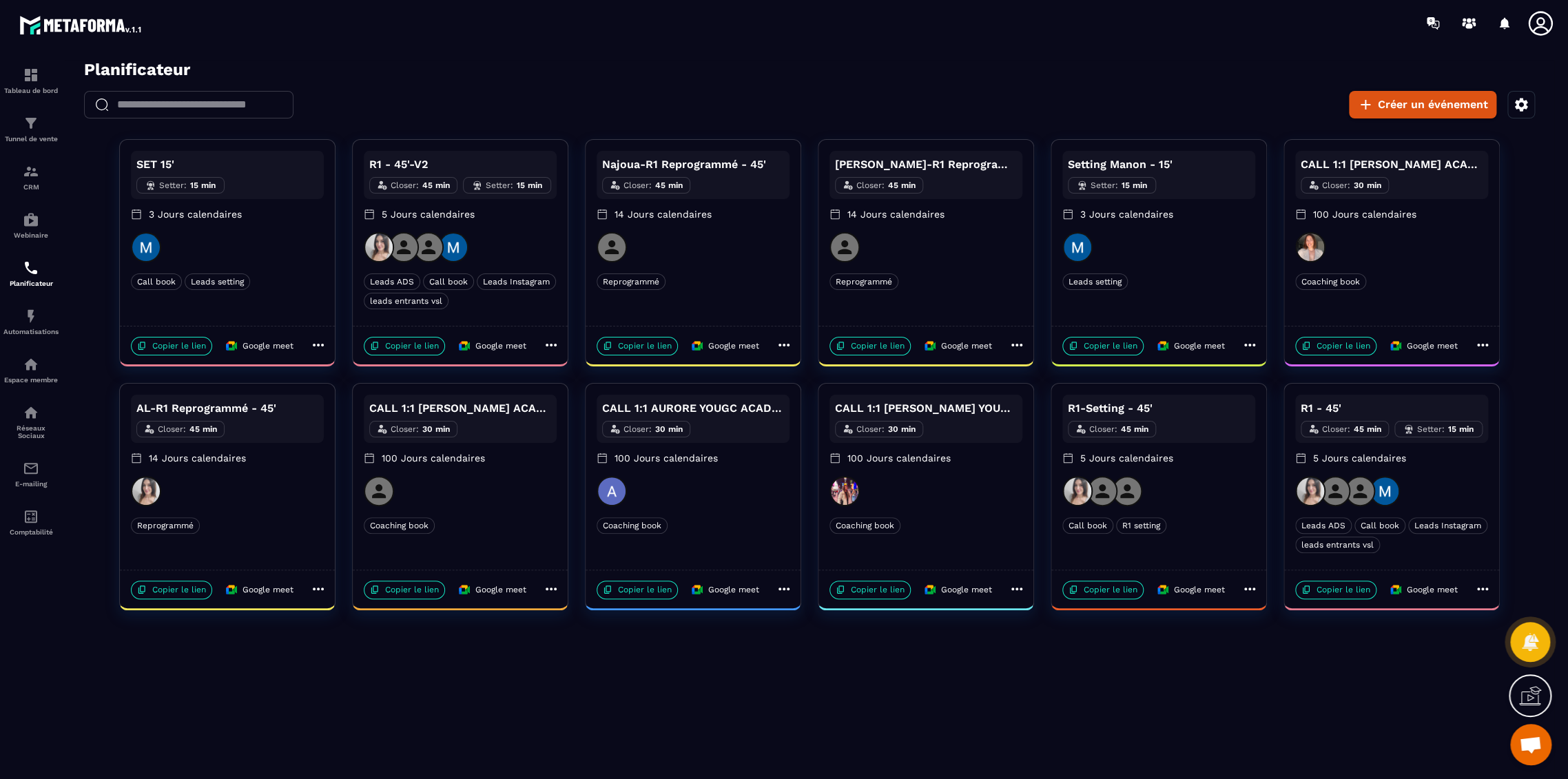
click at [1215, 523] on div "Call book R1 setting" at bounding box center [1159, 525] width 193 height 16
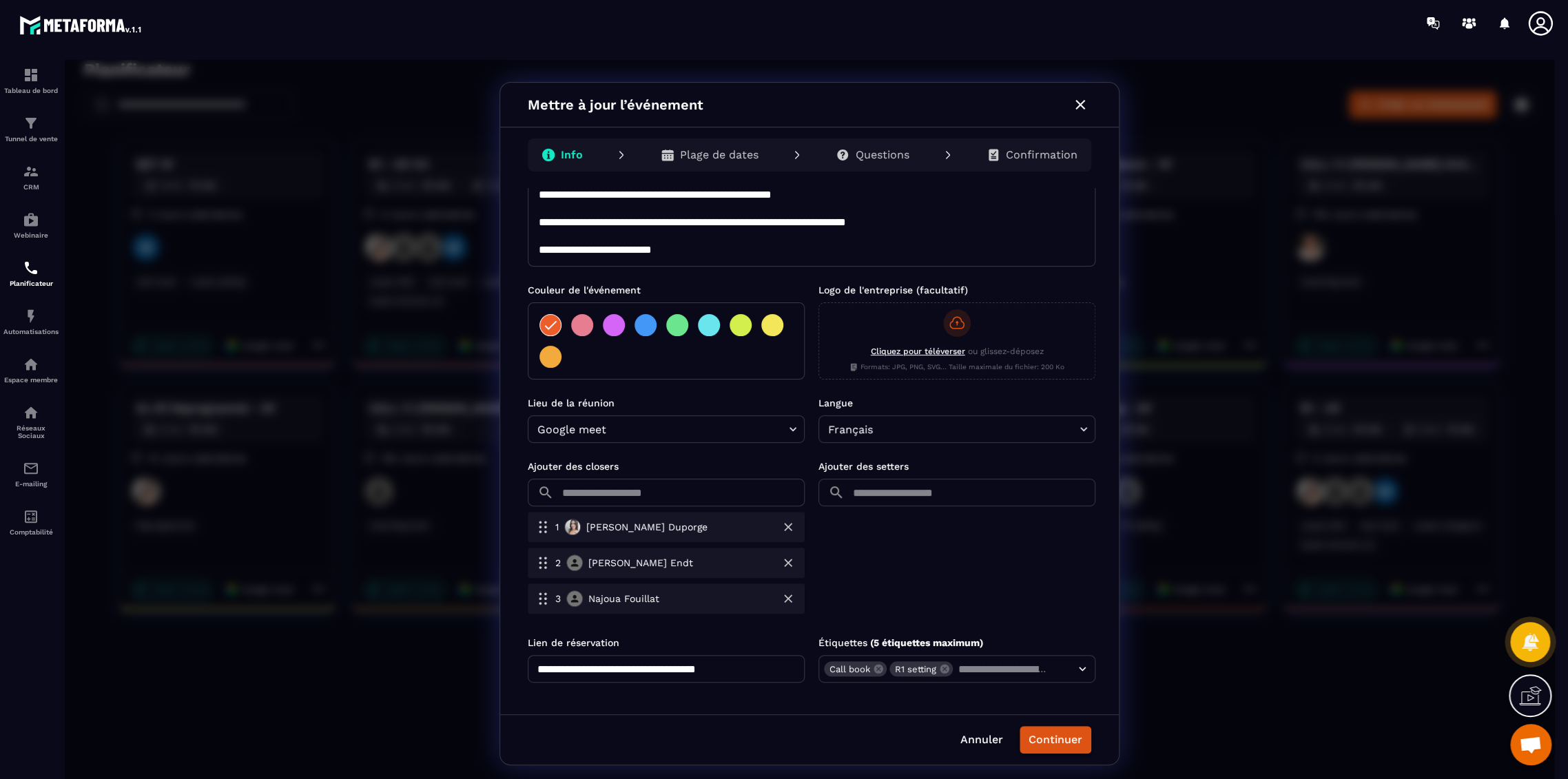
scroll to position [187, 0]
click at [1081, 106] on icon "button" at bounding box center [1080, 104] width 16 height 16
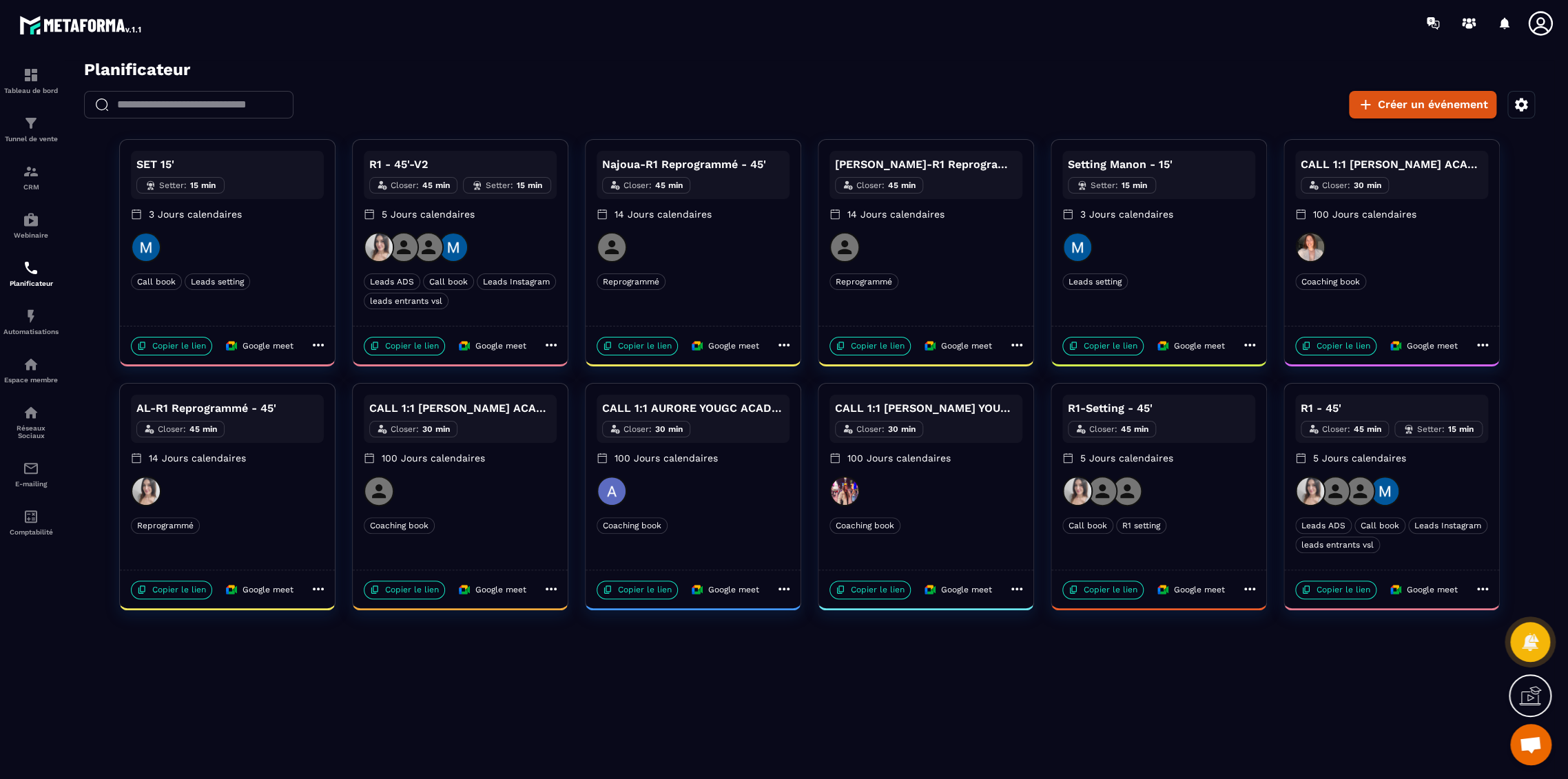
click at [1423, 543] on div "Leads ADS Call book Leads Instagram leads entrants vsl" at bounding box center [1391, 535] width 193 height 36
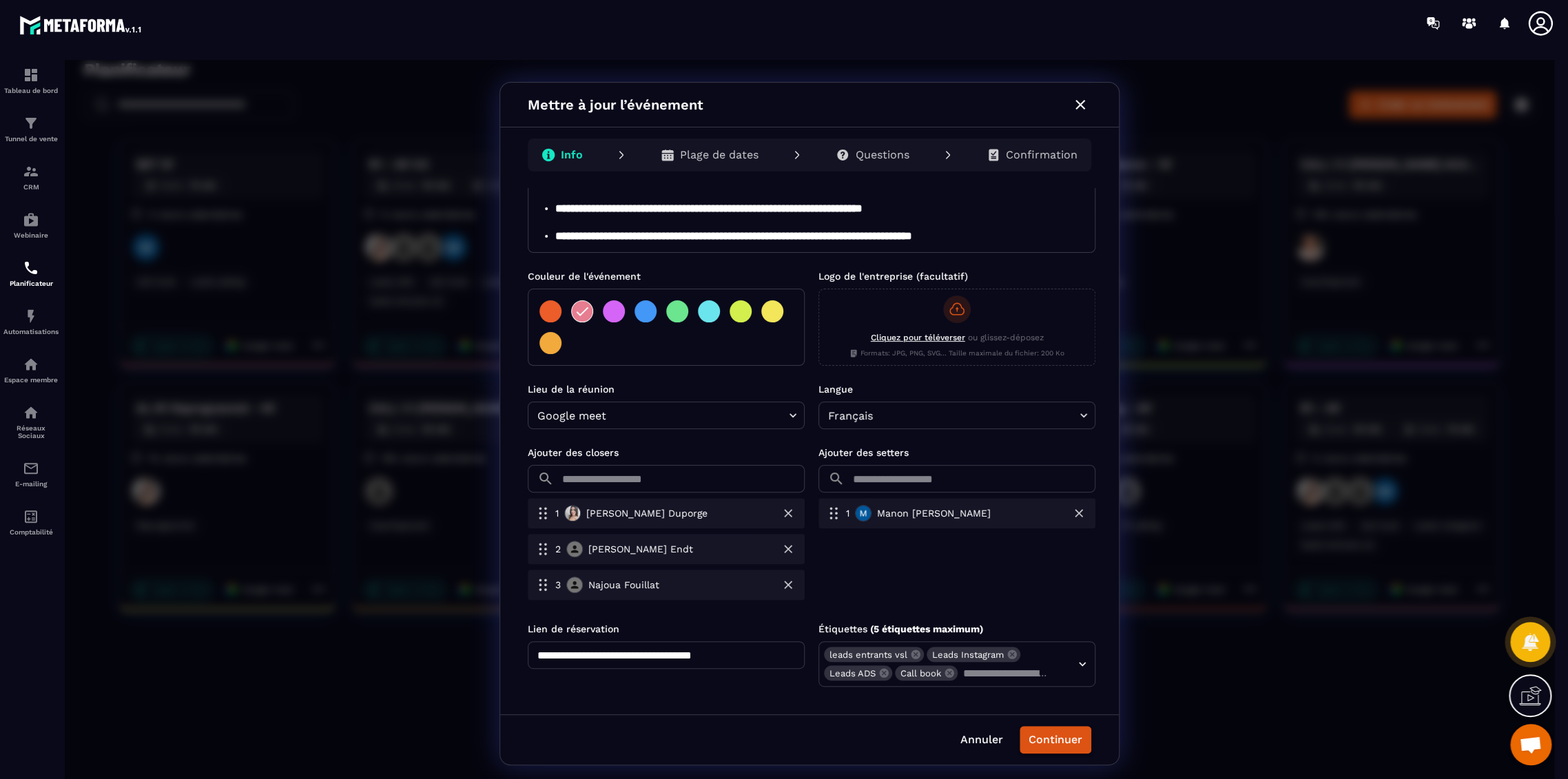
scroll to position [205, 0]
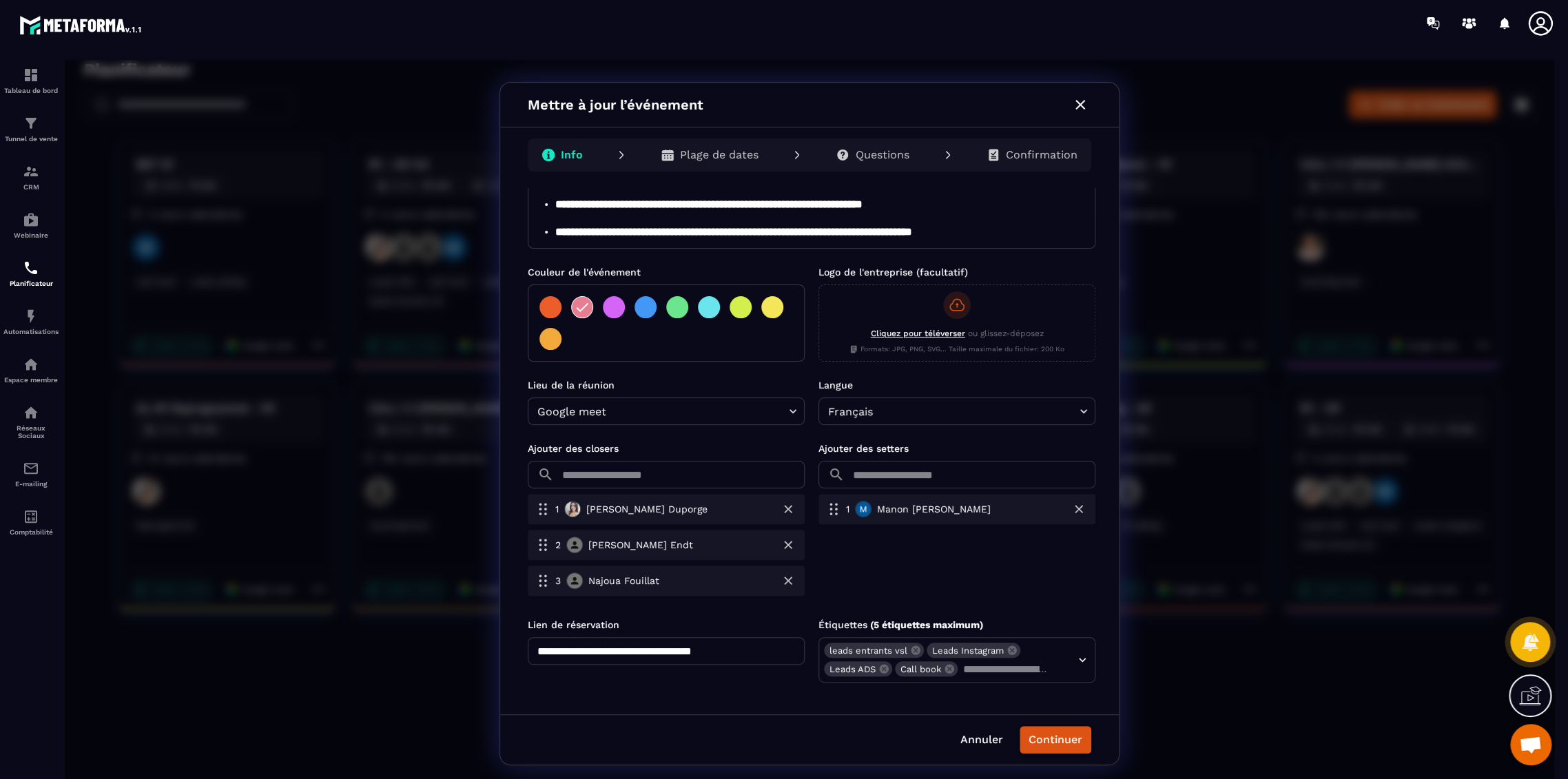
click at [120, 285] on div "**********" at bounding box center [809, 424] width 1489 height 728
click at [1074, 104] on icon "button" at bounding box center [1080, 104] width 16 height 16
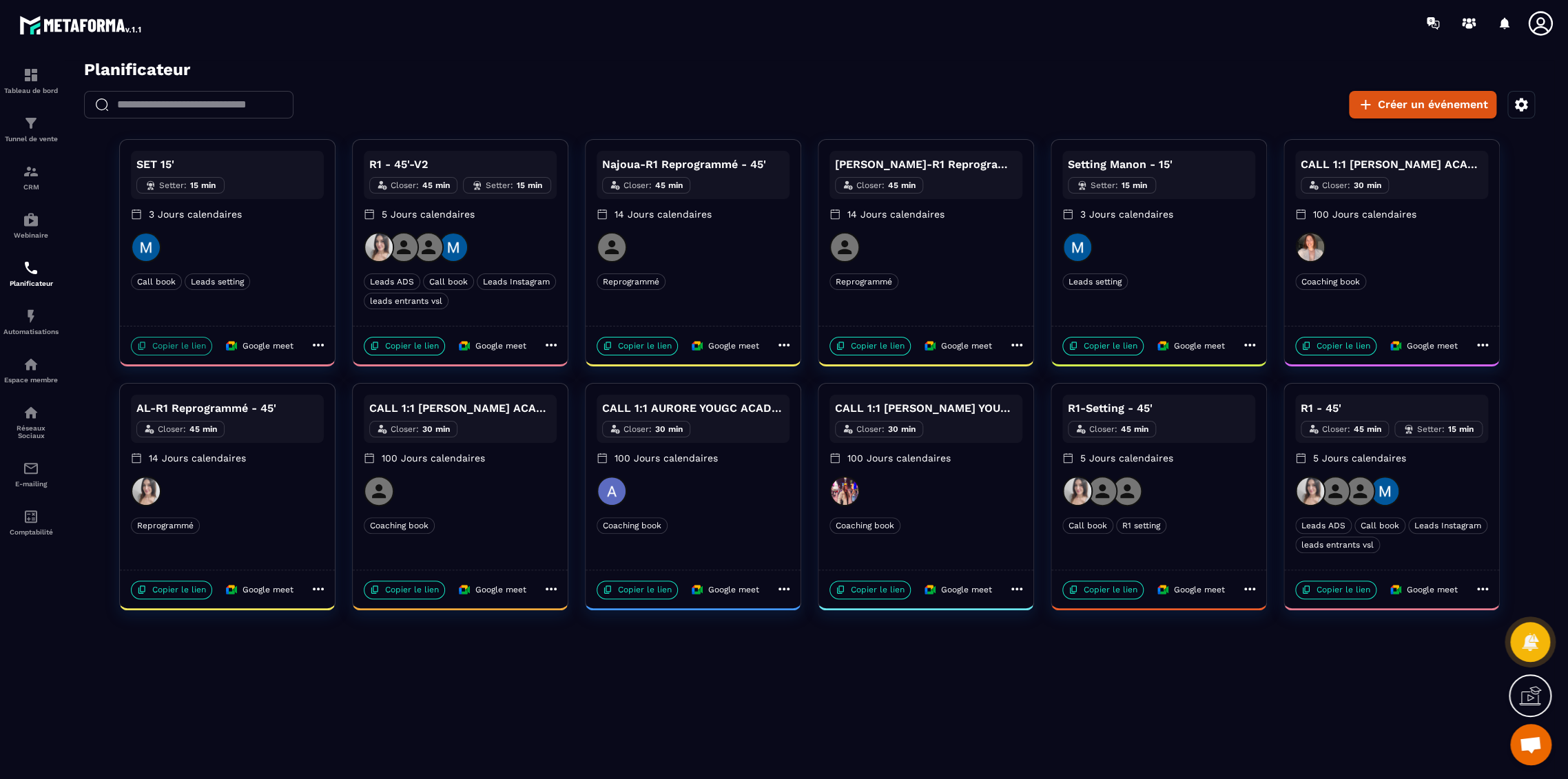
click at [180, 347] on p "Copier le lien" at bounding box center [172, 345] width 82 height 18
click at [282, 233] on div at bounding box center [227, 246] width 193 height 30
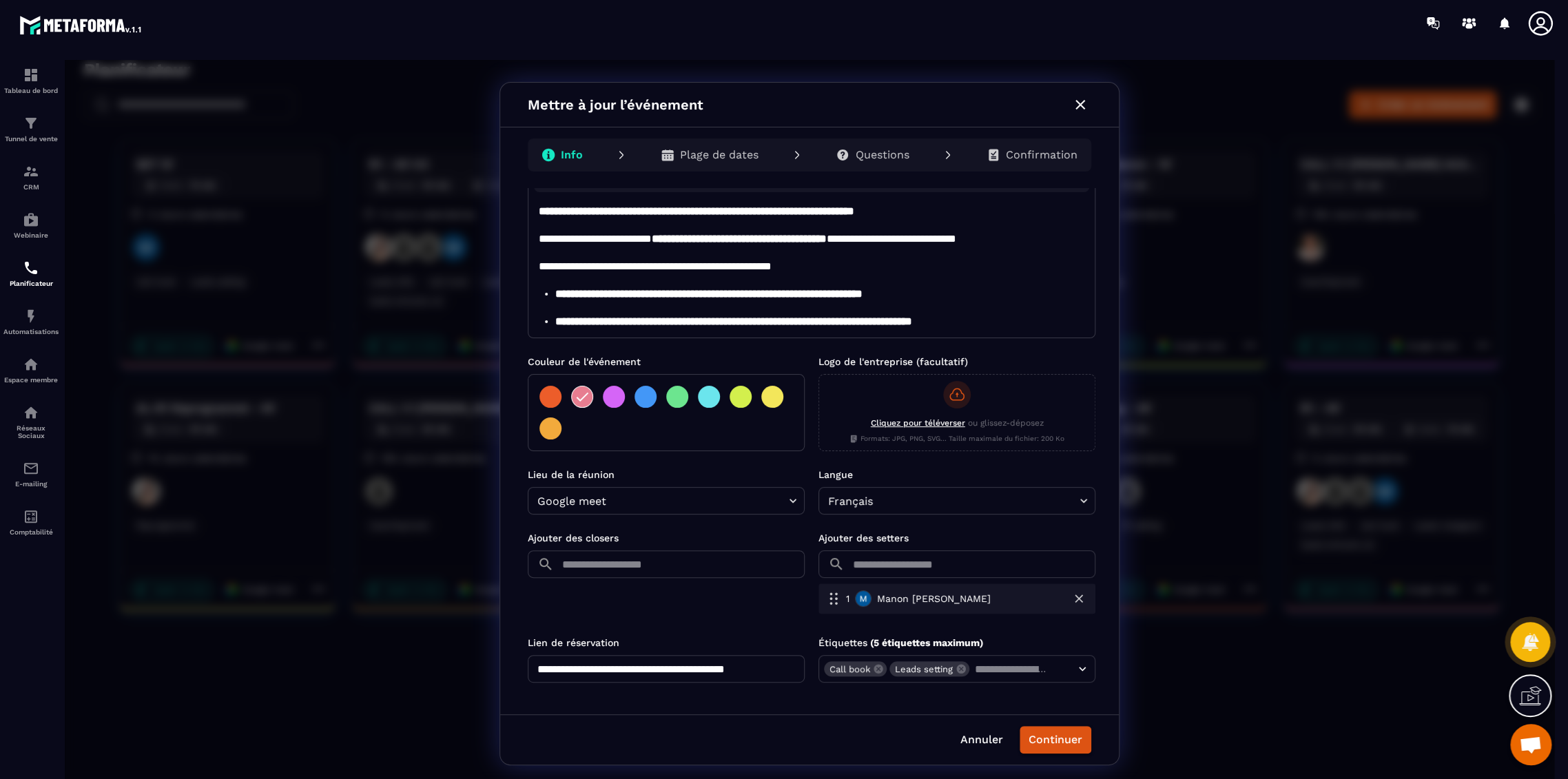
scroll to position [115, 0]
click at [767, 568] on input "text" at bounding box center [682, 564] width 245 height 27
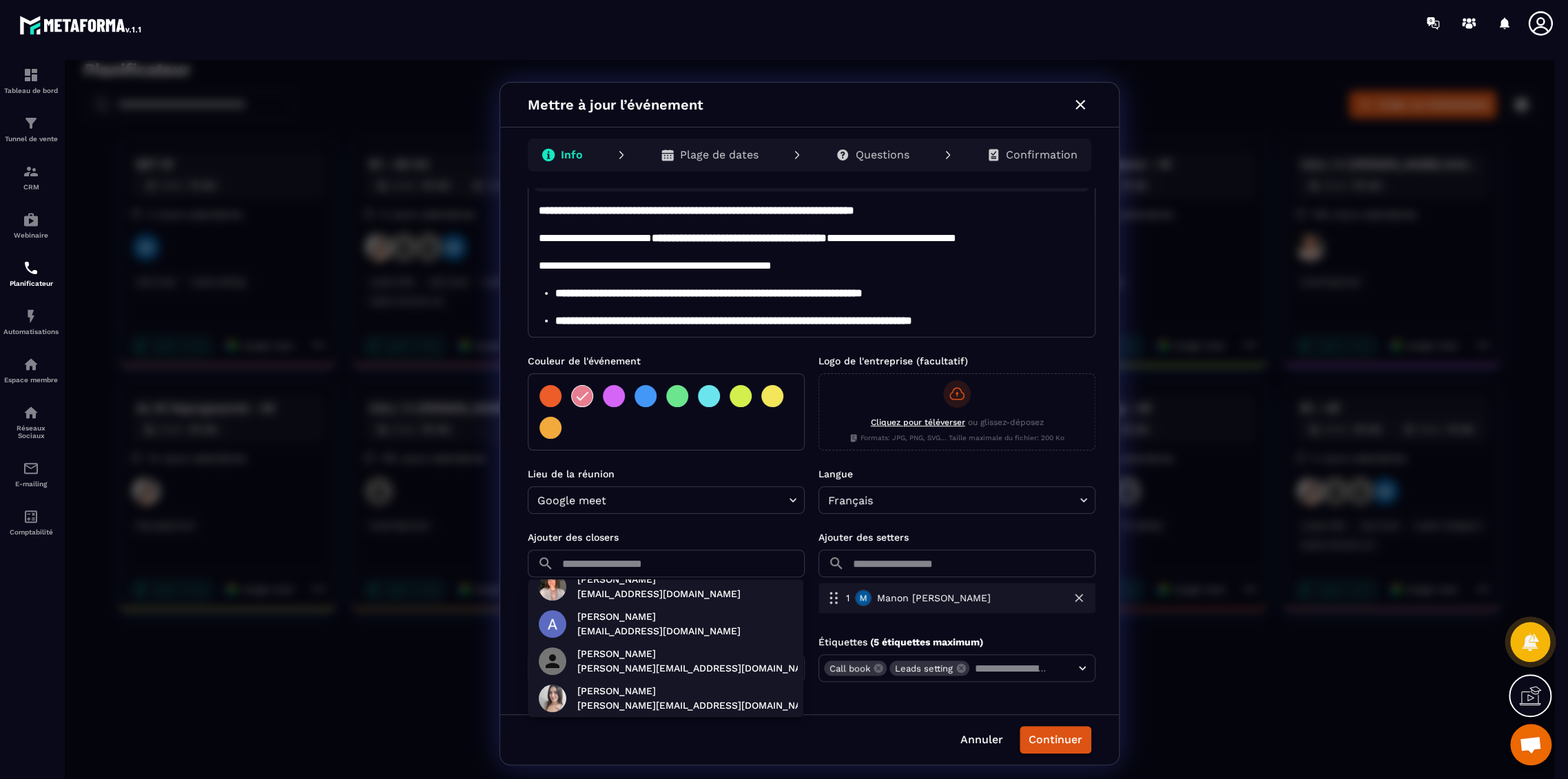
scroll to position [13, 0]
click at [1075, 101] on div at bounding box center [809, 424] width 1489 height 728
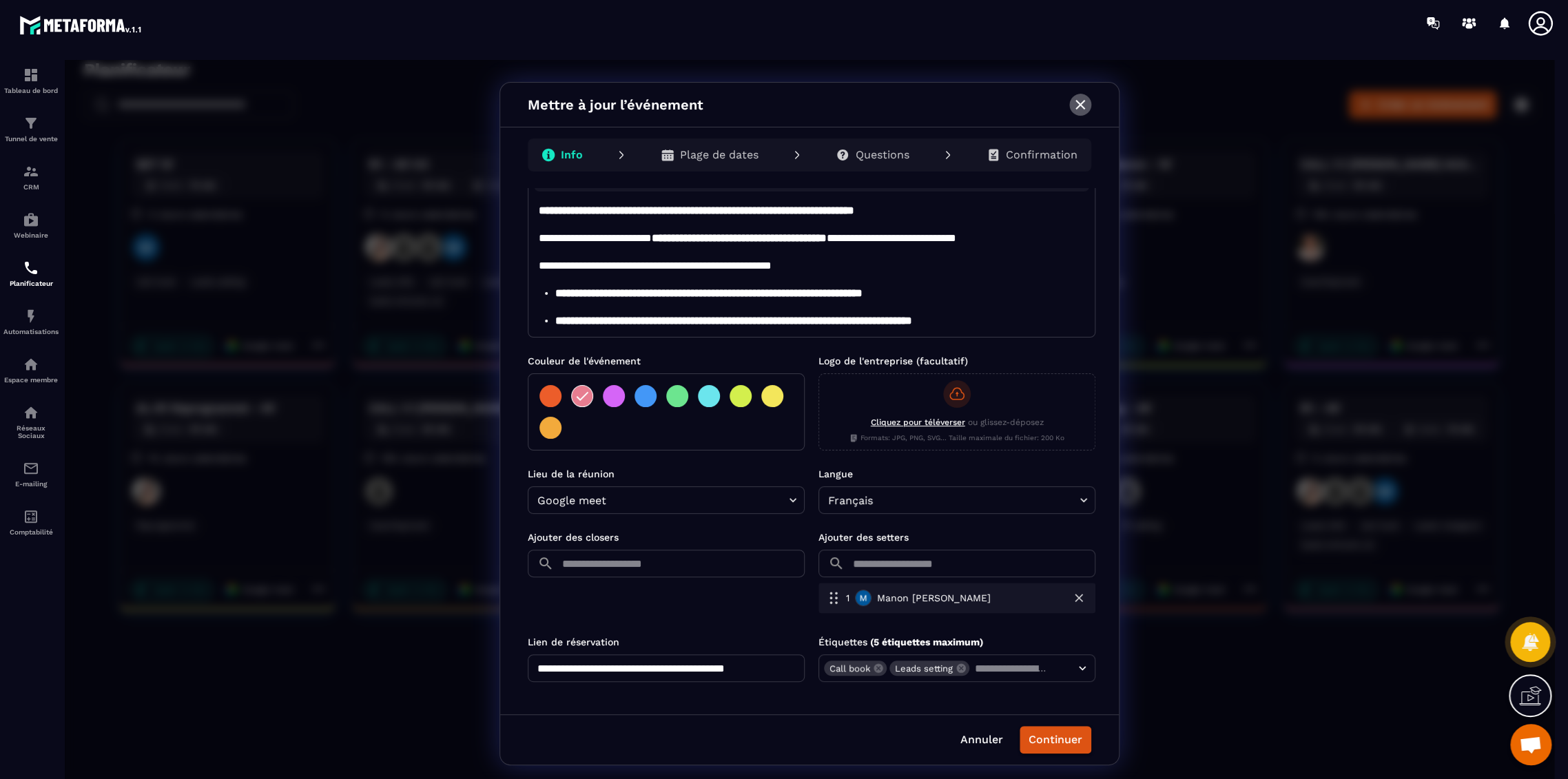
click at [1075, 101] on icon "button" at bounding box center [1080, 104] width 16 height 16
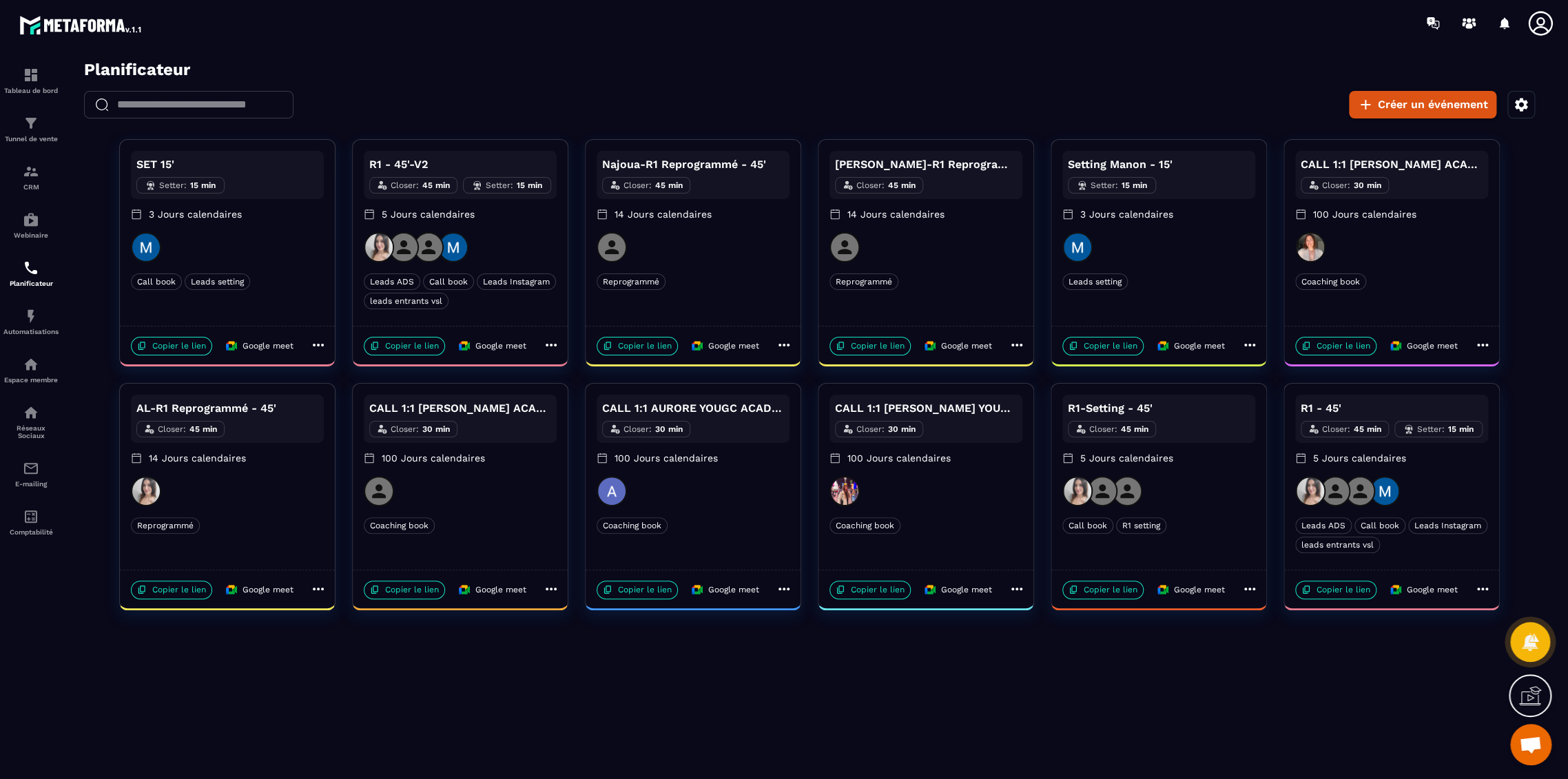
click at [638, 81] on div "Planificateur ​ ​ Créer un événement SET 15' Setter : 15 min 3 Jours calendaire…" at bounding box center [809, 335] width 1489 height 550
click at [1538, 25] on icon at bounding box center [1541, 23] width 27 height 27
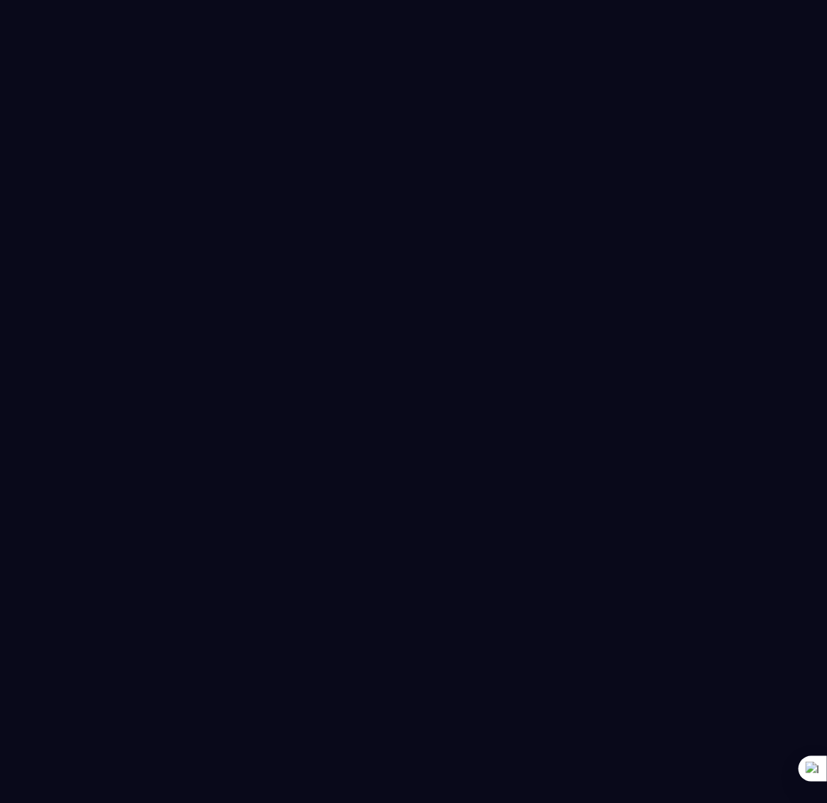
click at [137, 243] on div at bounding box center [413, 401] width 827 height 803
